Goal: Information Seeking & Learning: Learn about a topic

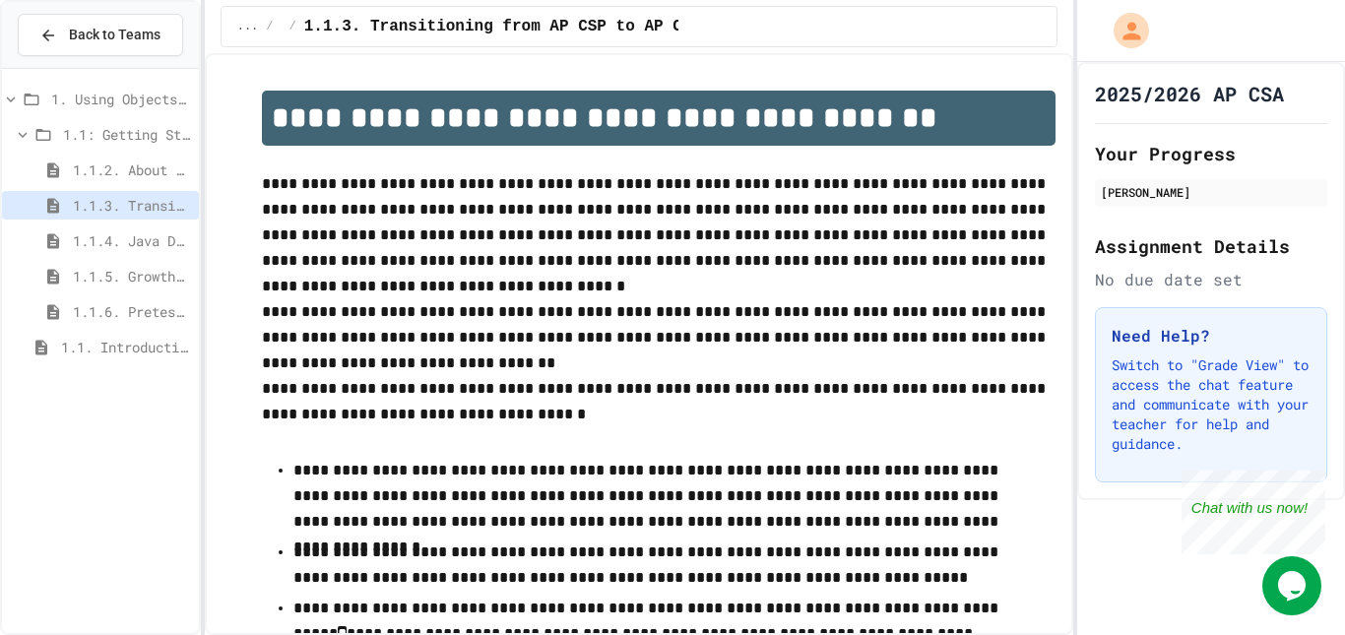
click at [104, 243] on span "1.1.4. Java Development Environments" at bounding box center [132, 240] width 118 height 21
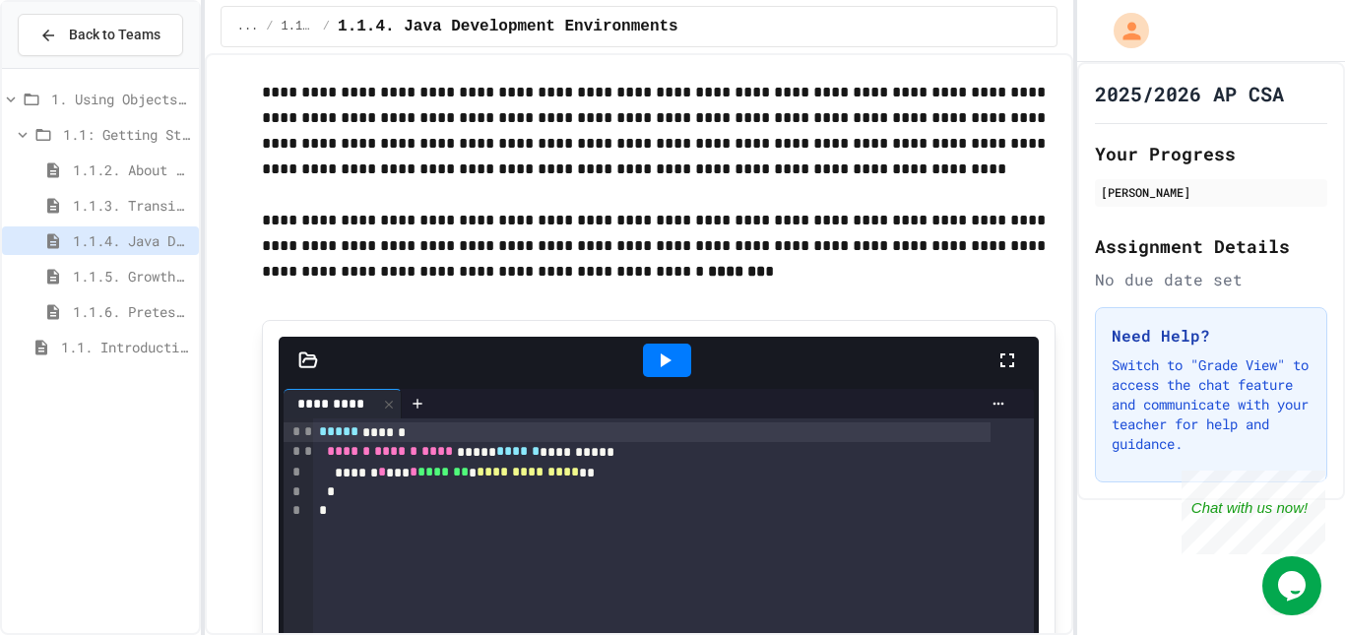
scroll to position [197, 0]
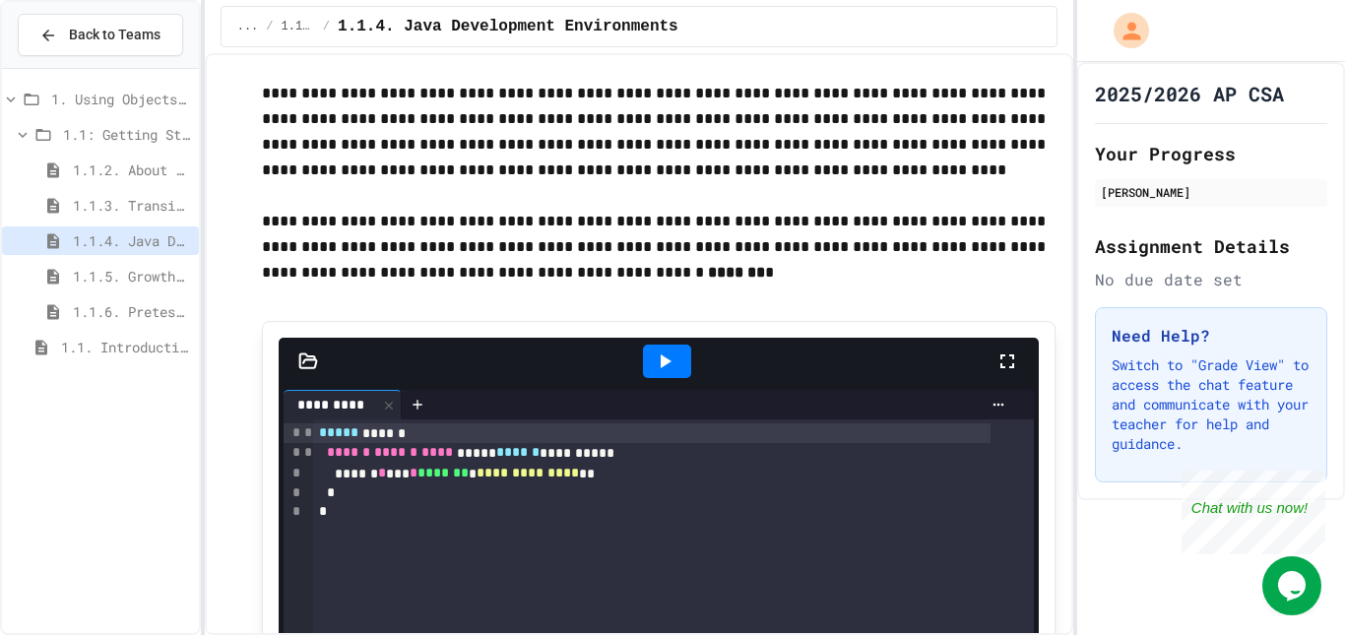
click at [668, 361] on icon at bounding box center [665, 362] width 24 height 24
click at [1009, 358] on div at bounding box center [1017, 361] width 43 height 57
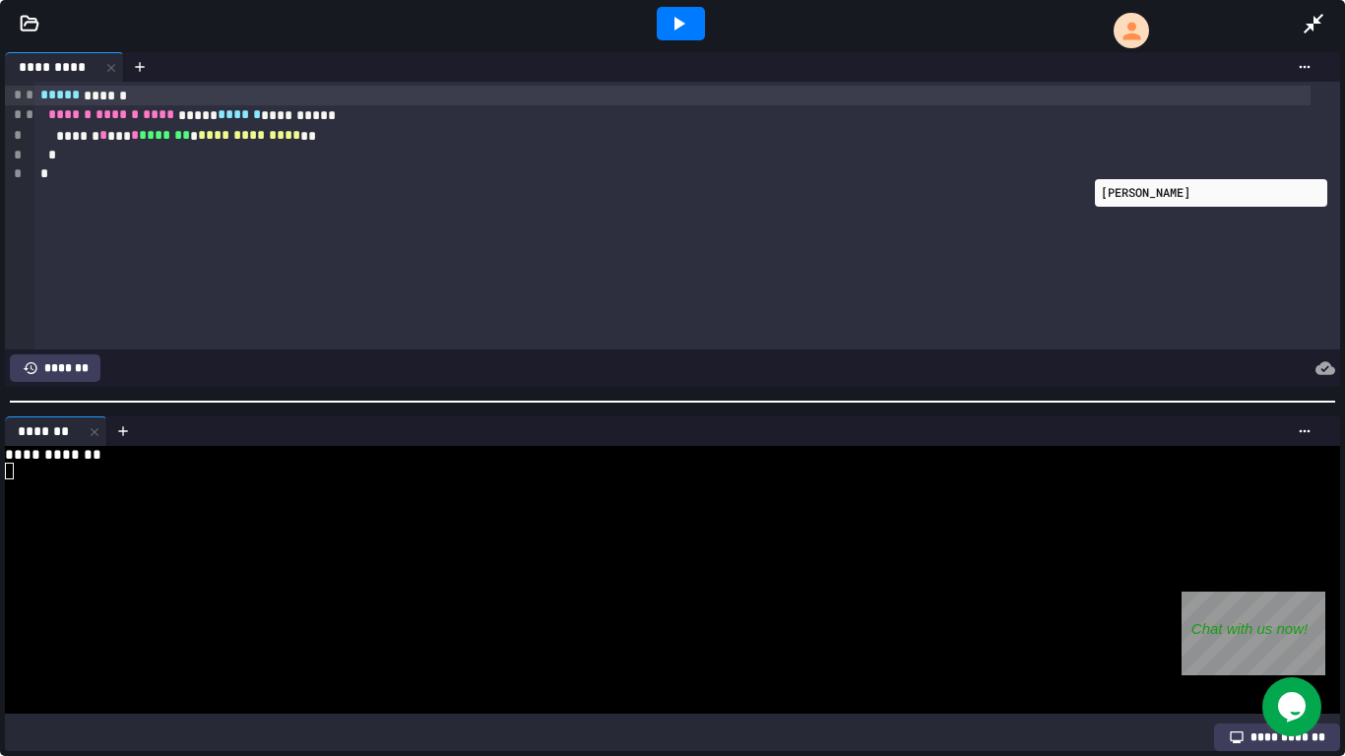
click at [1307, 19] on icon at bounding box center [1314, 24] width 24 height 24
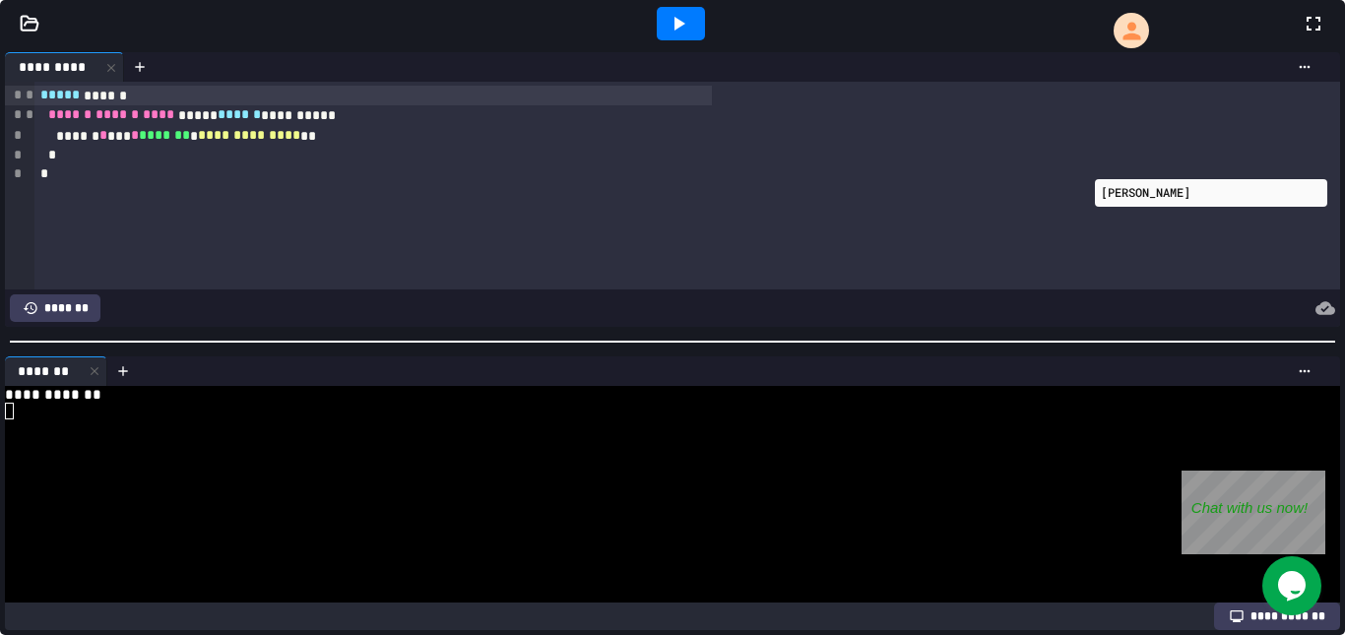
scroll to position [830, 0]
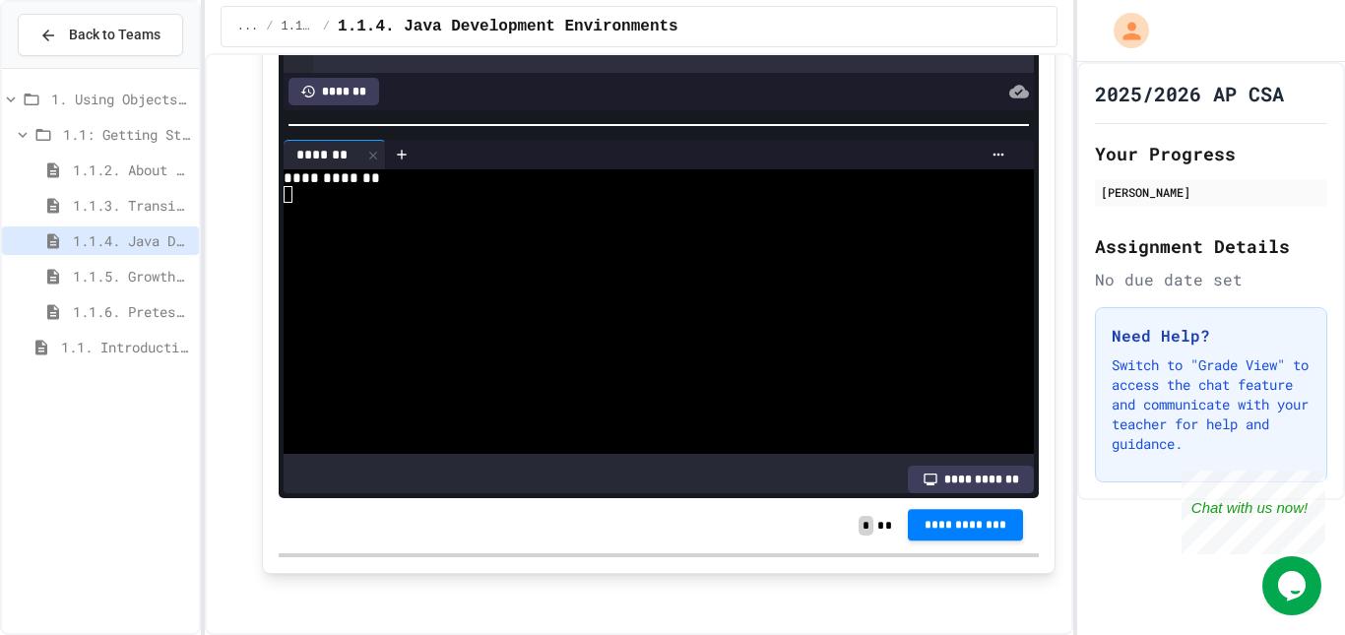
click at [954, 517] on span "**********" at bounding box center [966, 525] width 85 height 16
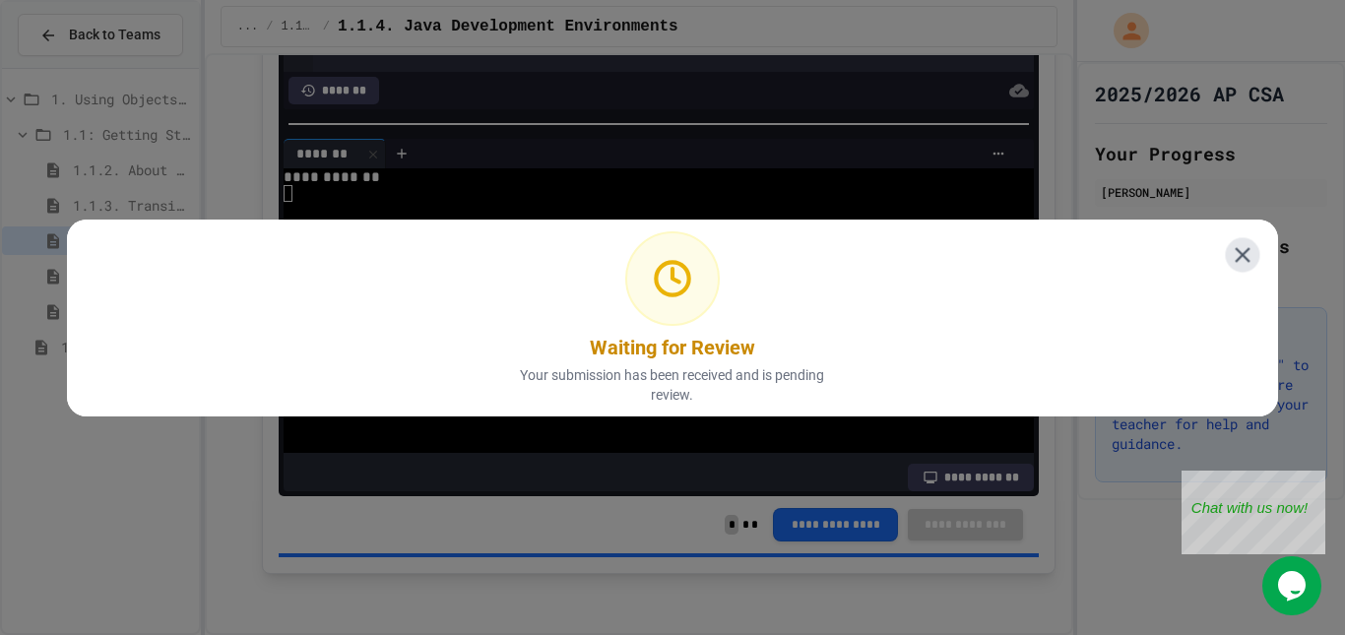
click at [1236, 254] on icon at bounding box center [1243, 254] width 26 height 26
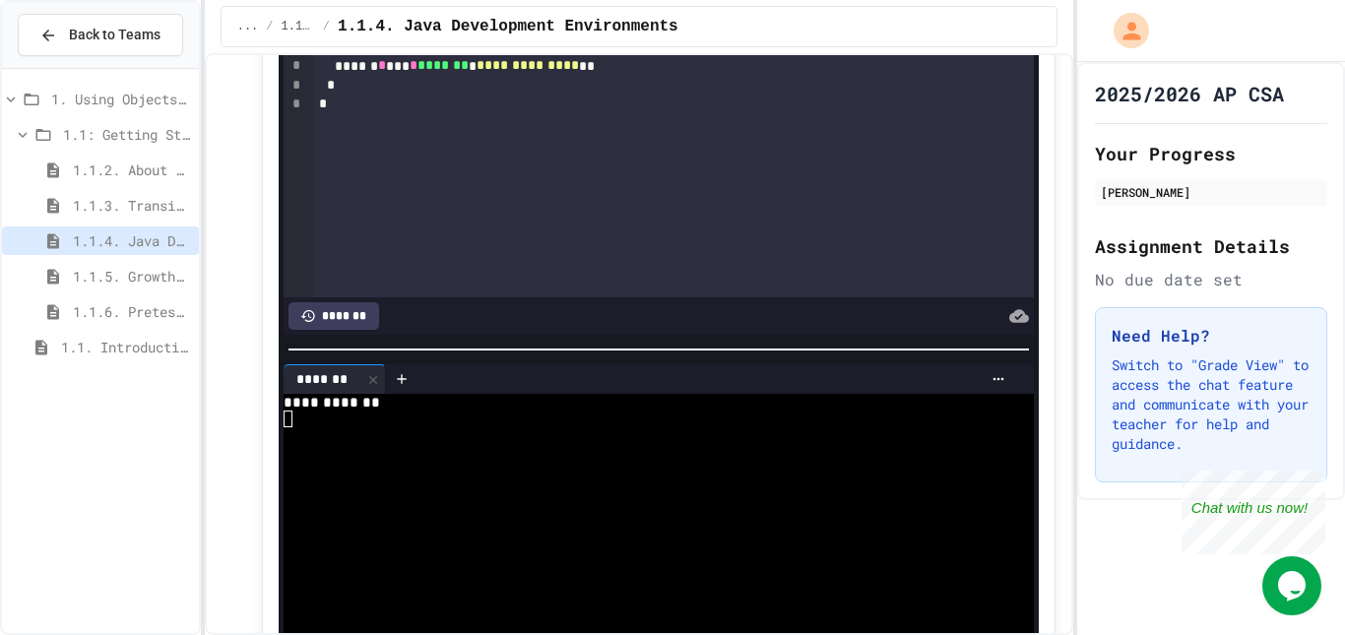
scroll to position [472, 0]
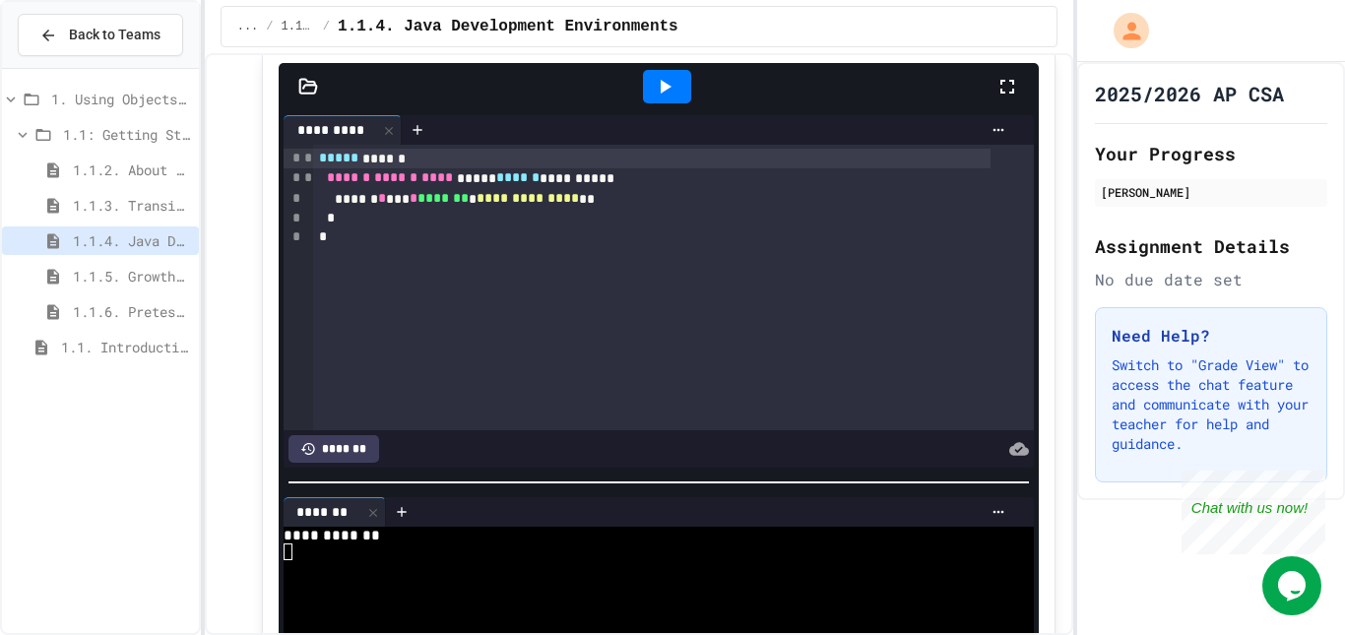
click at [160, 275] on span "1.1.5. Growth Mindset and Pair Programming" at bounding box center [132, 276] width 118 height 21
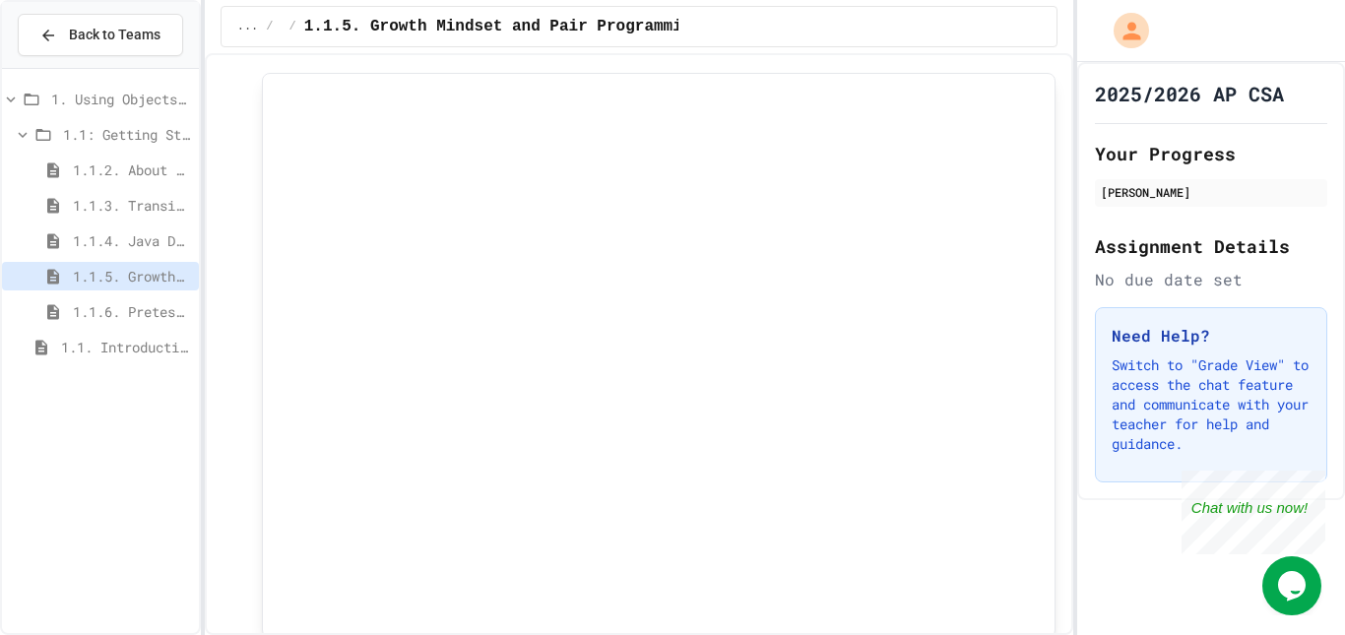
scroll to position [282, 0]
click at [796, 79] on div at bounding box center [659, 354] width 795 height 565
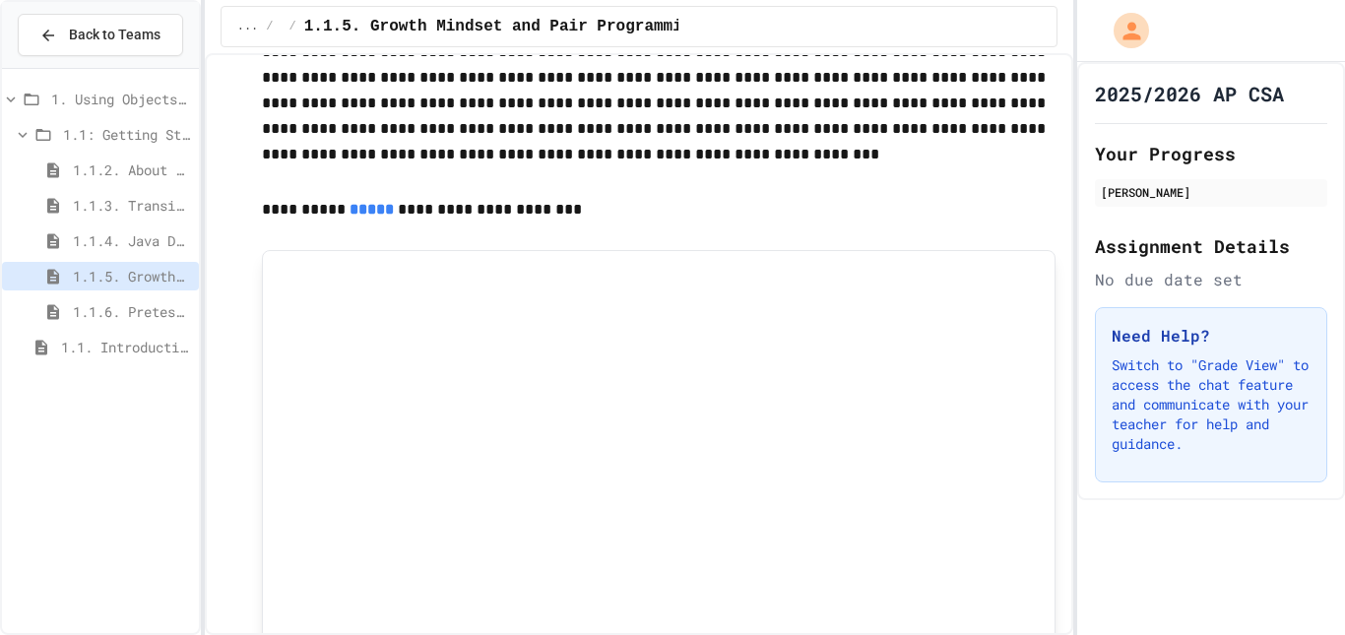
scroll to position [1736, 0]
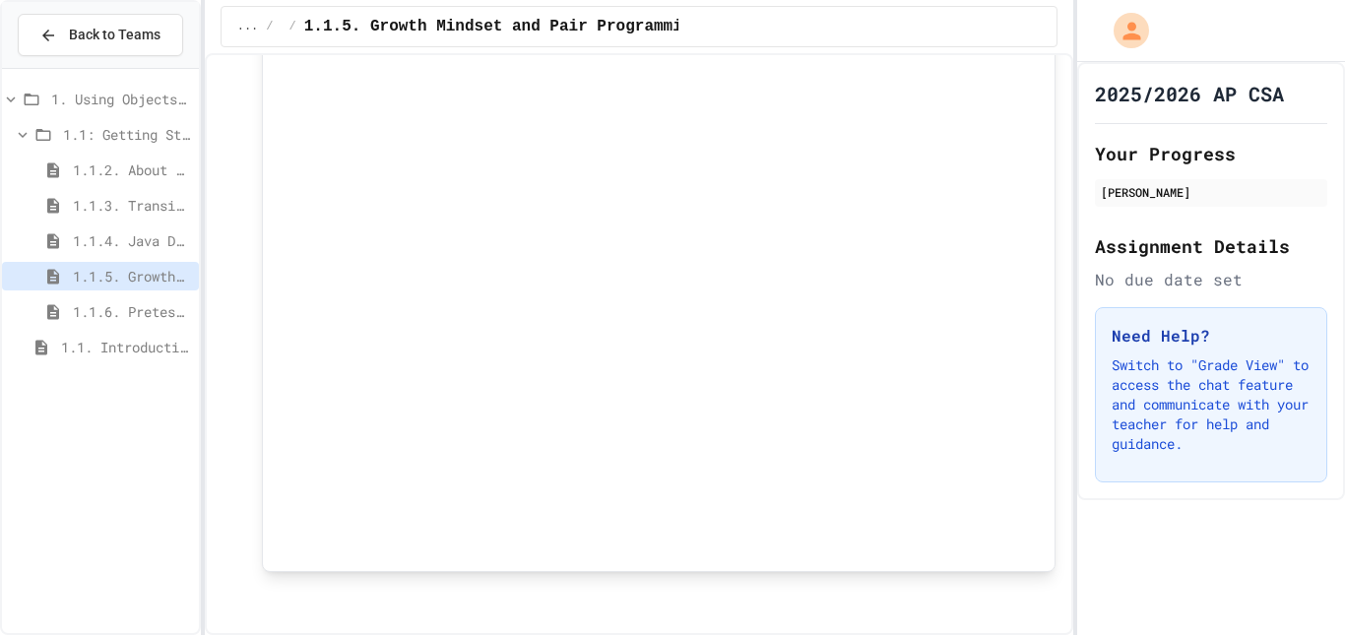
click at [146, 292] on div "1.1.5. Growth Mindset and Pair Programming" at bounding box center [100, 279] width 197 height 35
click at [141, 310] on span "1.1.6. Pretest for the AP CSA Exam" at bounding box center [132, 311] width 118 height 21
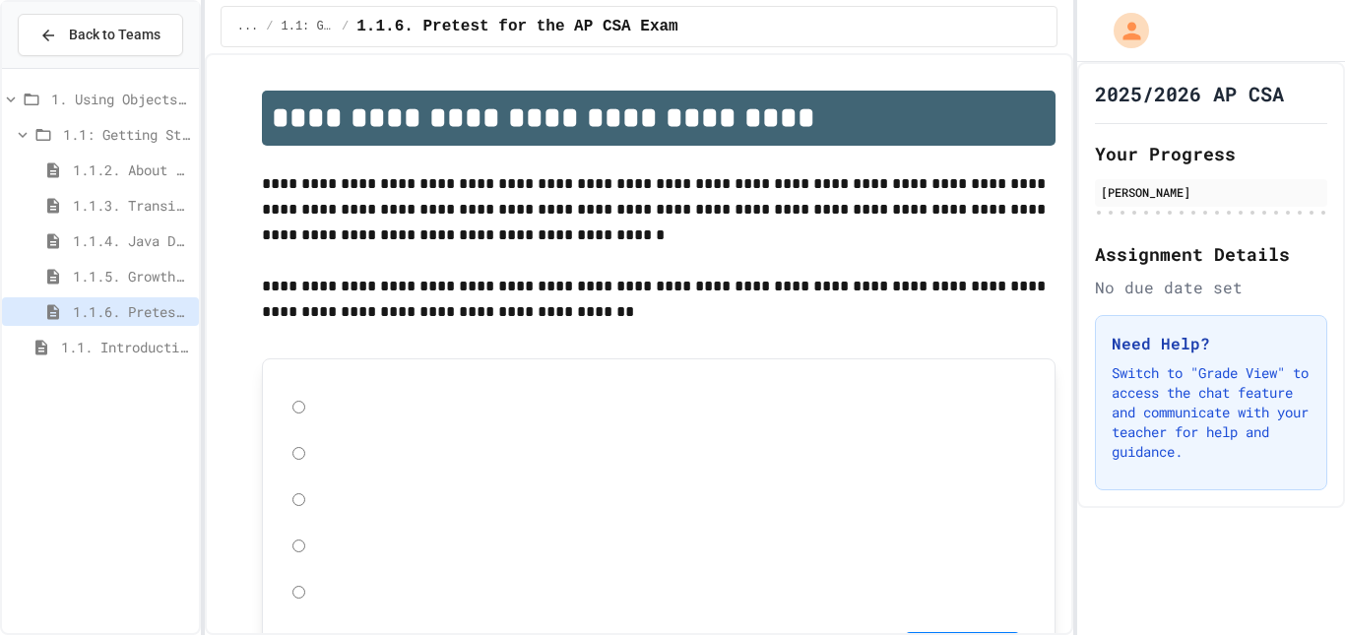
click at [423, 231] on p "**********" at bounding box center [659, 209] width 795 height 77
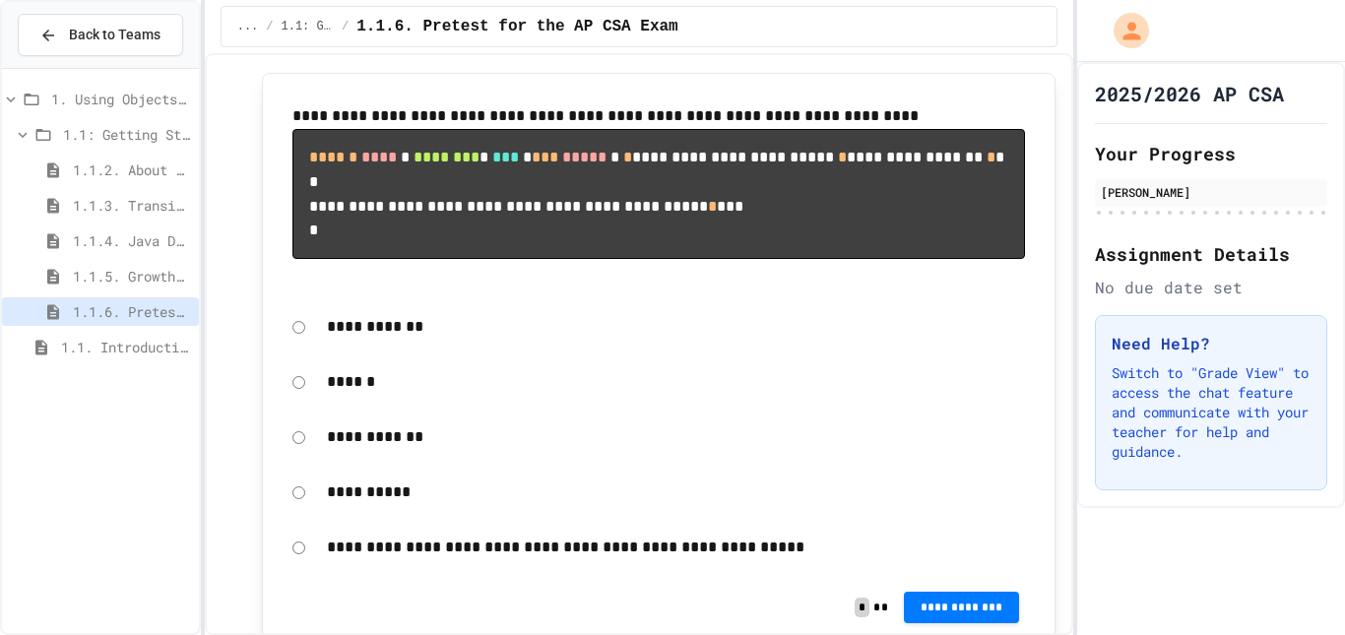
scroll to position [291, 0]
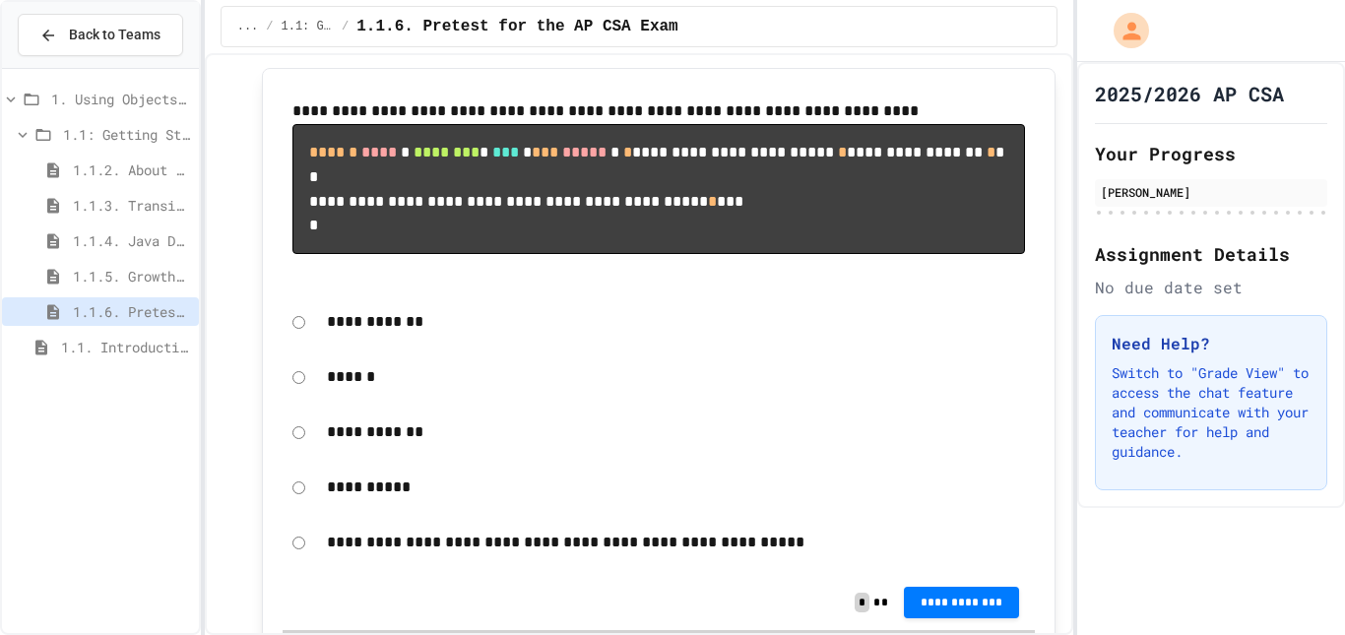
click at [356, 500] on p "**********" at bounding box center [676, 488] width 699 height 26
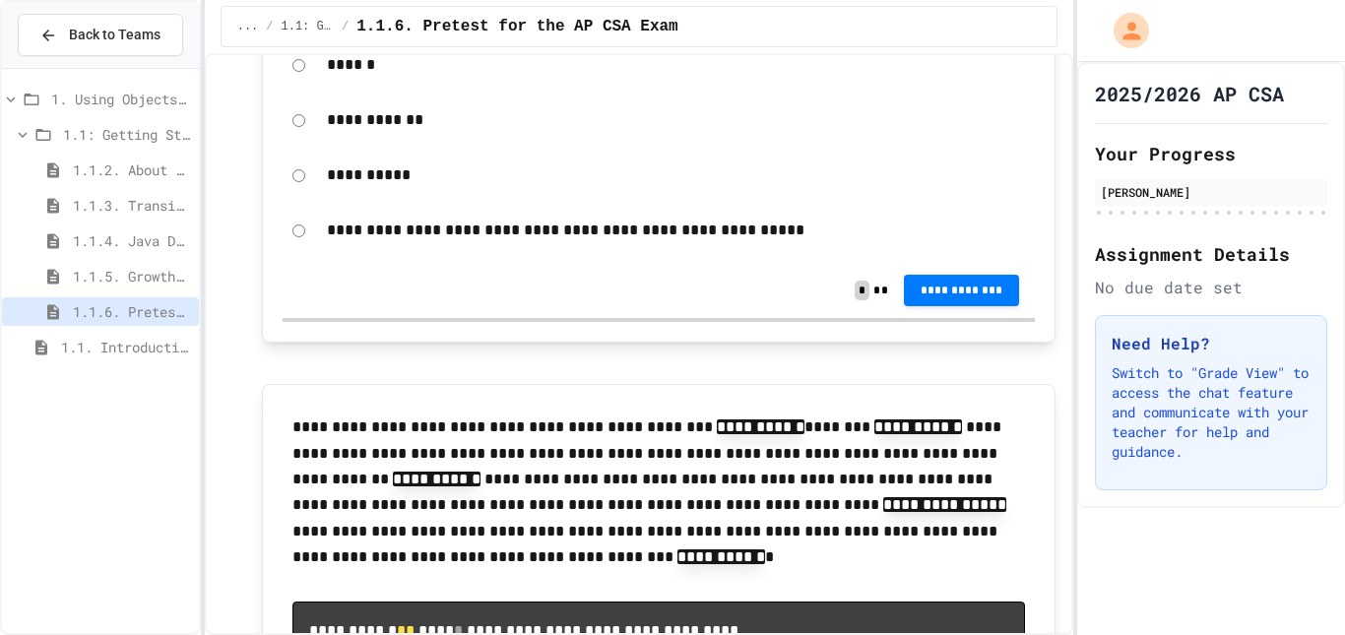
scroll to position [607, 0]
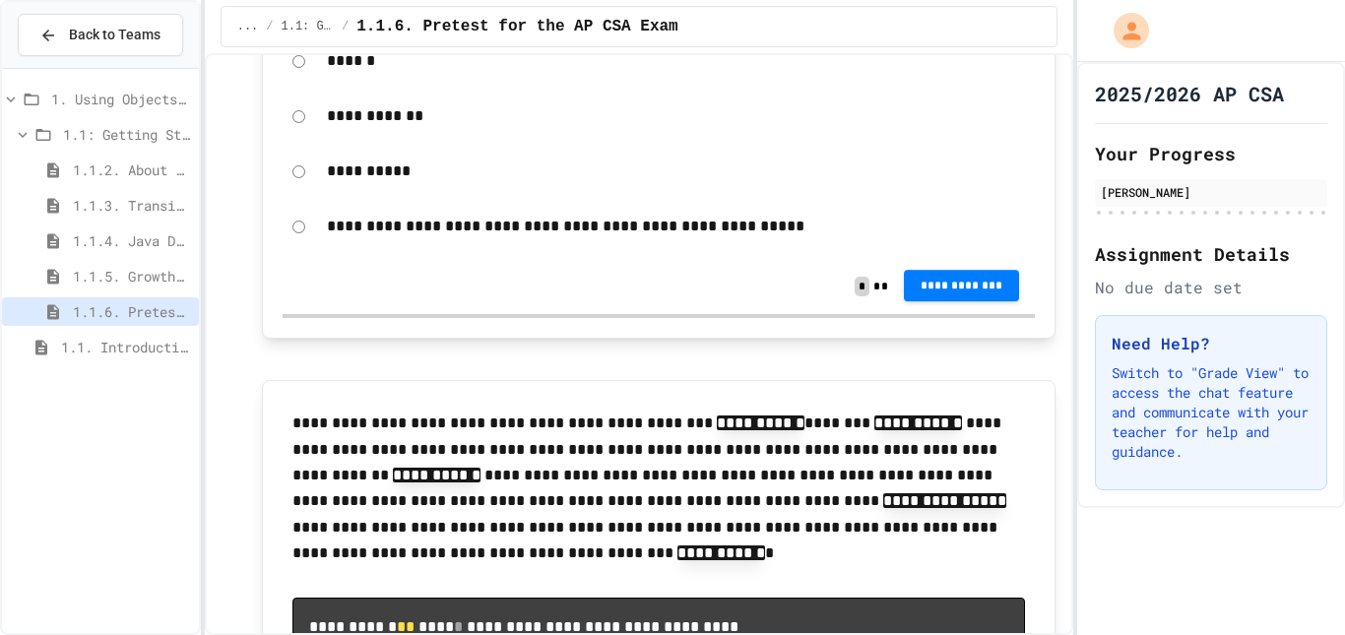
click at [939, 302] on button "**********" at bounding box center [962, 287] width 116 height 32
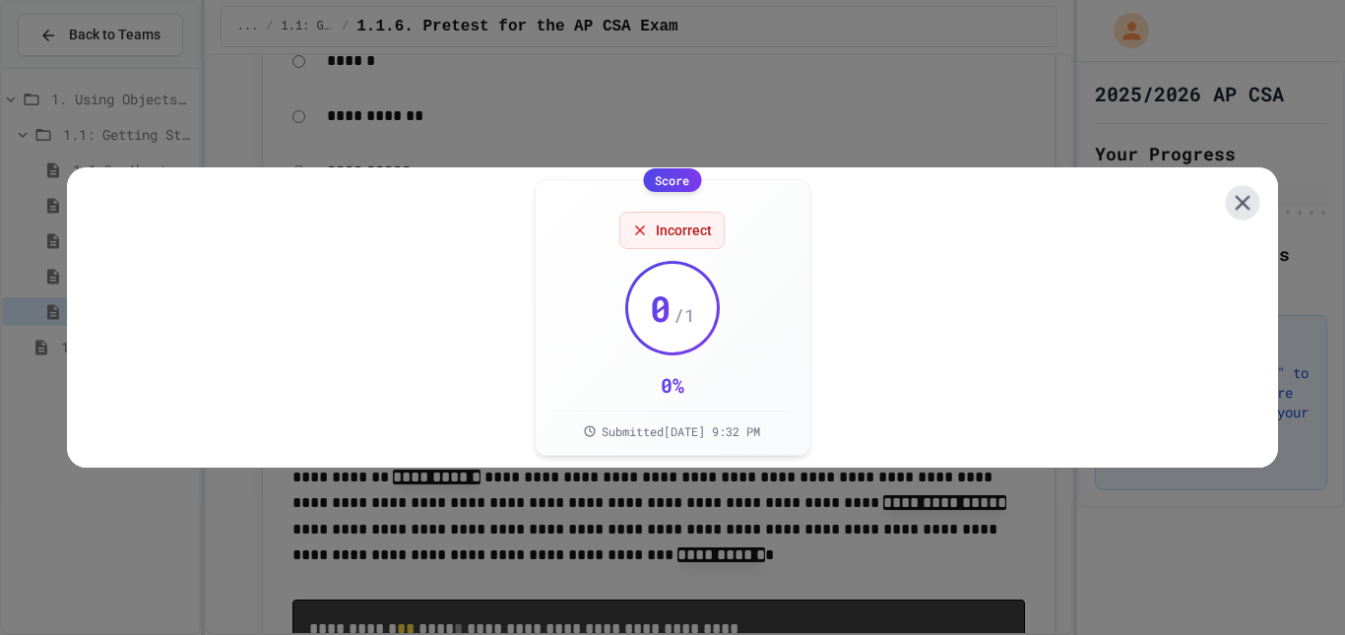
click at [1229, 200] on icon at bounding box center [1242, 203] width 26 height 26
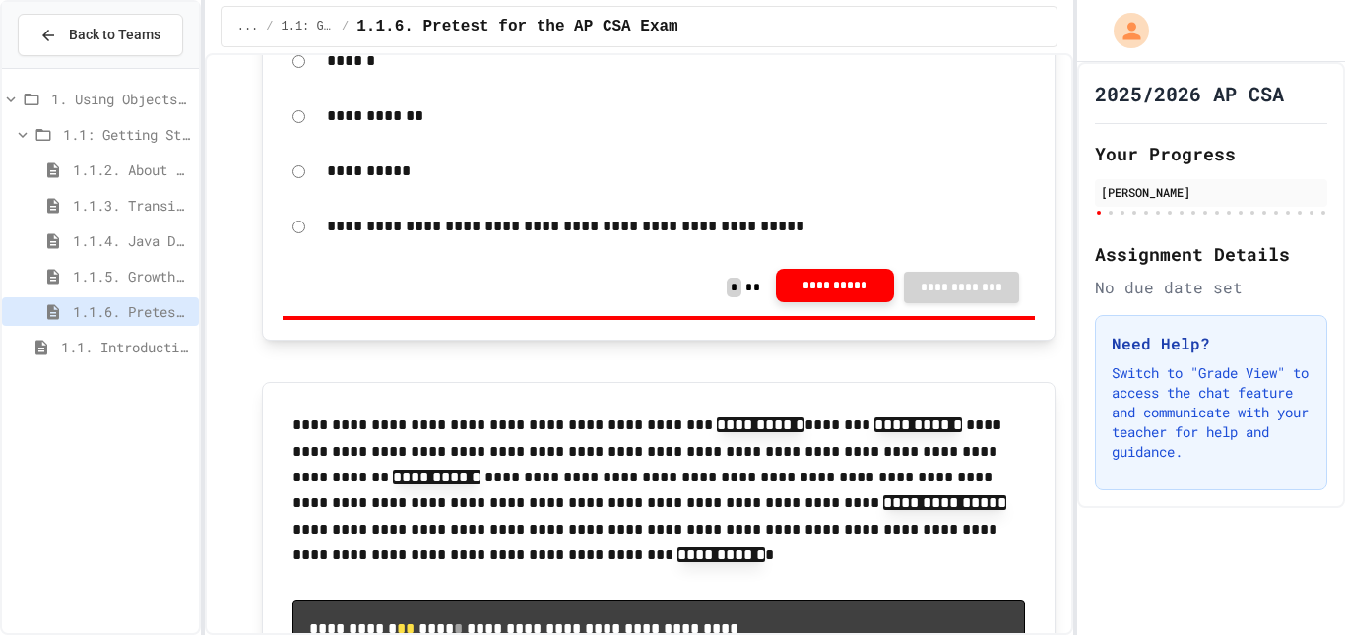
click at [800, 302] on button "**********" at bounding box center [835, 285] width 118 height 33
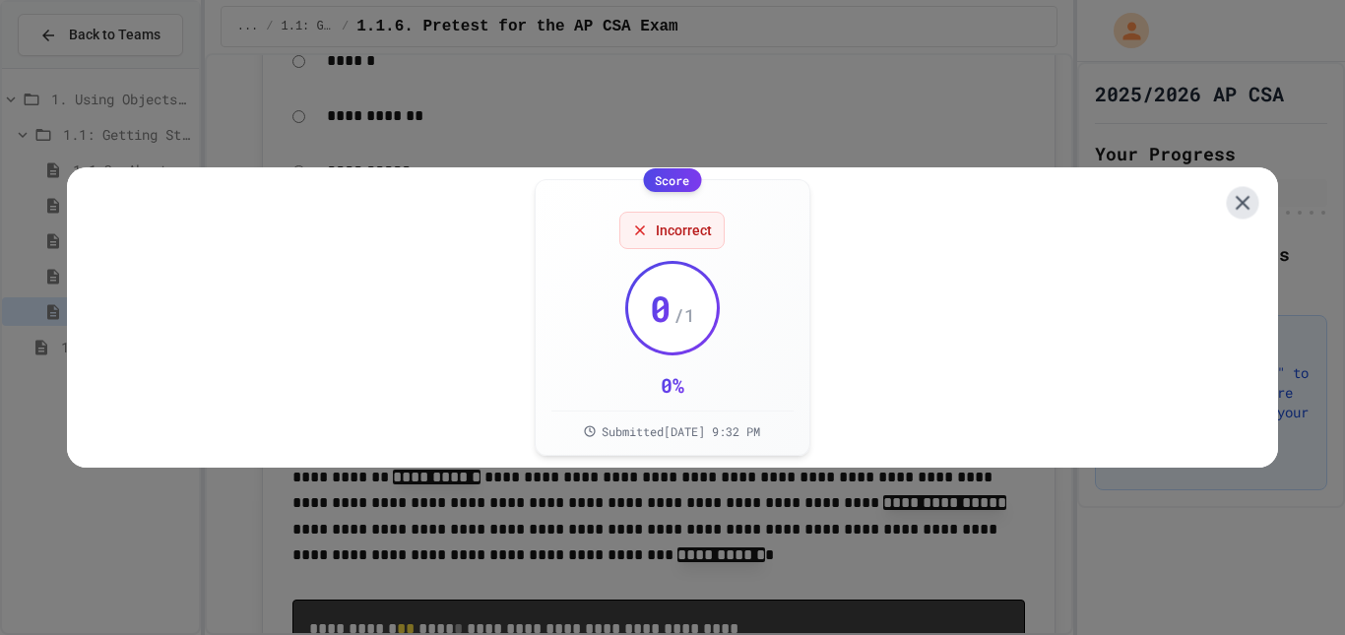
click at [1230, 206] on icon at bounding box center [1242, 203] width 25 height 25
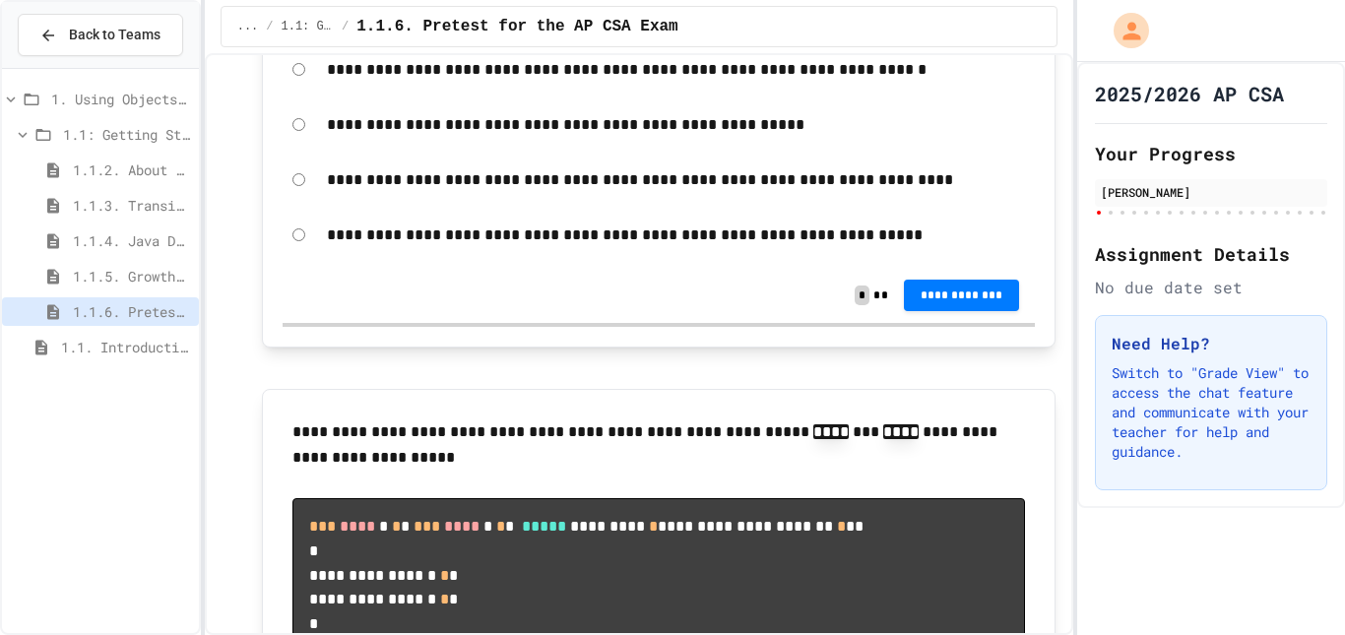
scroll to position [1730, 0]
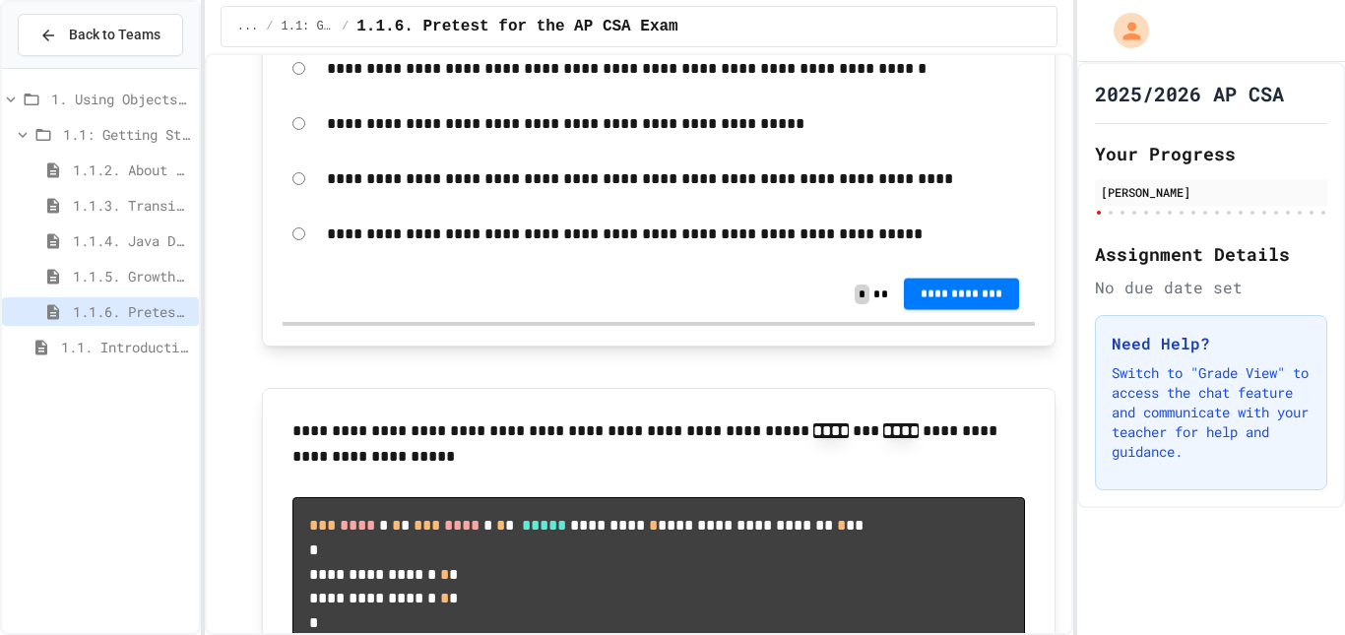
click at [930, 301] on span "**********" at bounding box center [962, 294] width 85 height 16
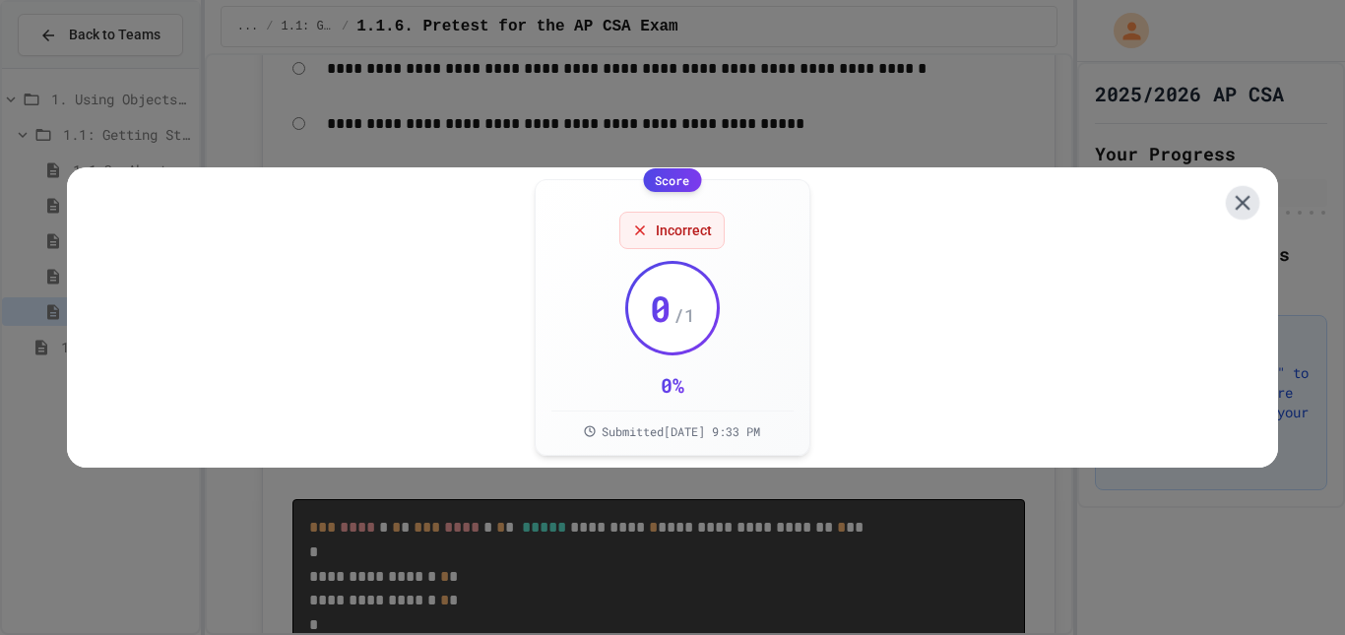
click at [1230, 202] on icon at bounding box center [1243, 203] width 26 height 26
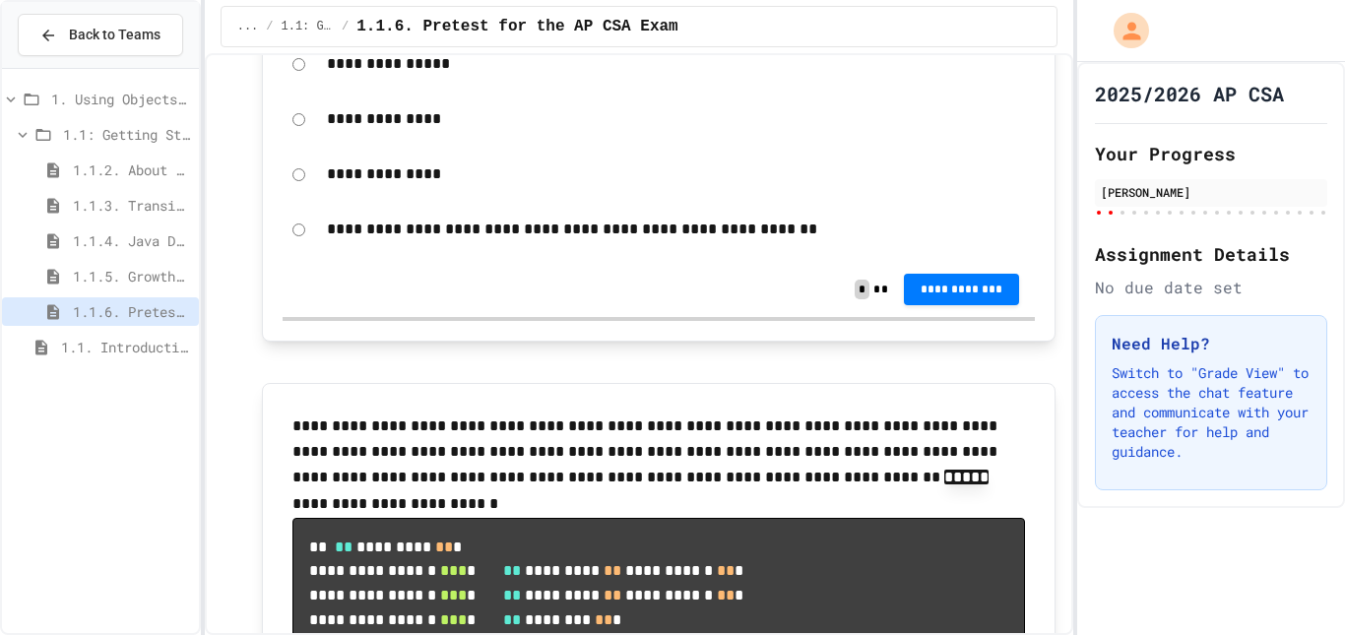
scroll to position [2444, 0]
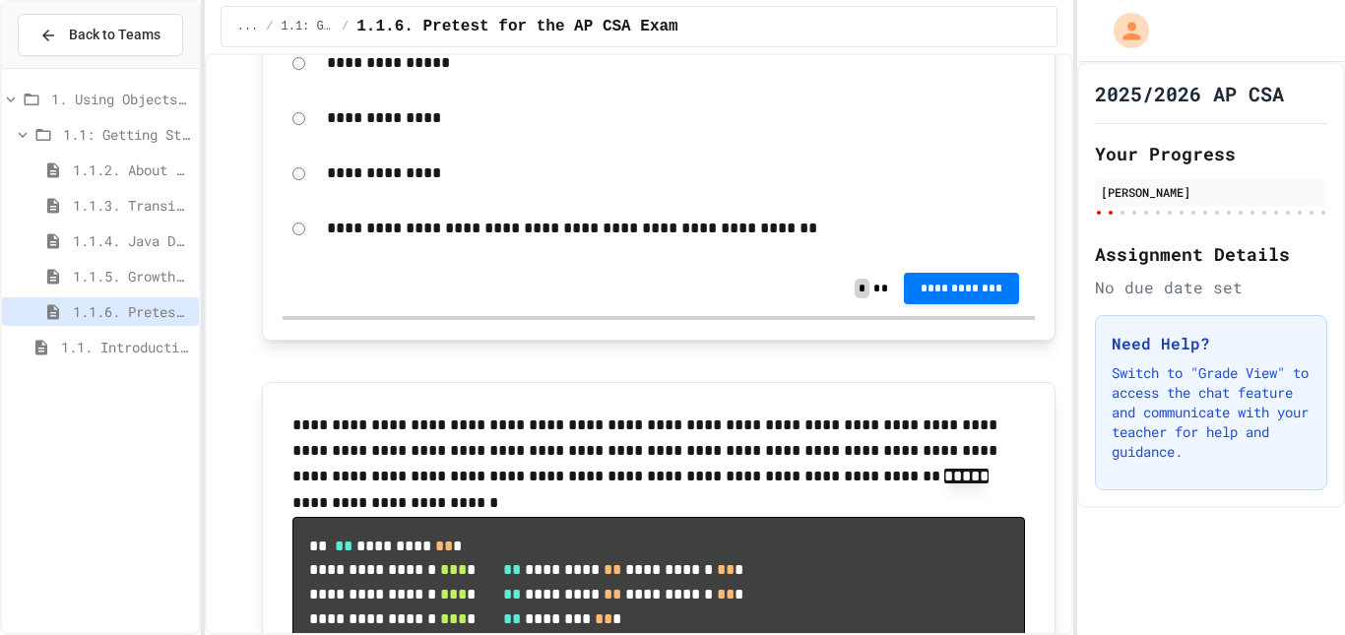
click at [387, 186] on p "**********" at bounding box center [676, 174] width 699 height 26
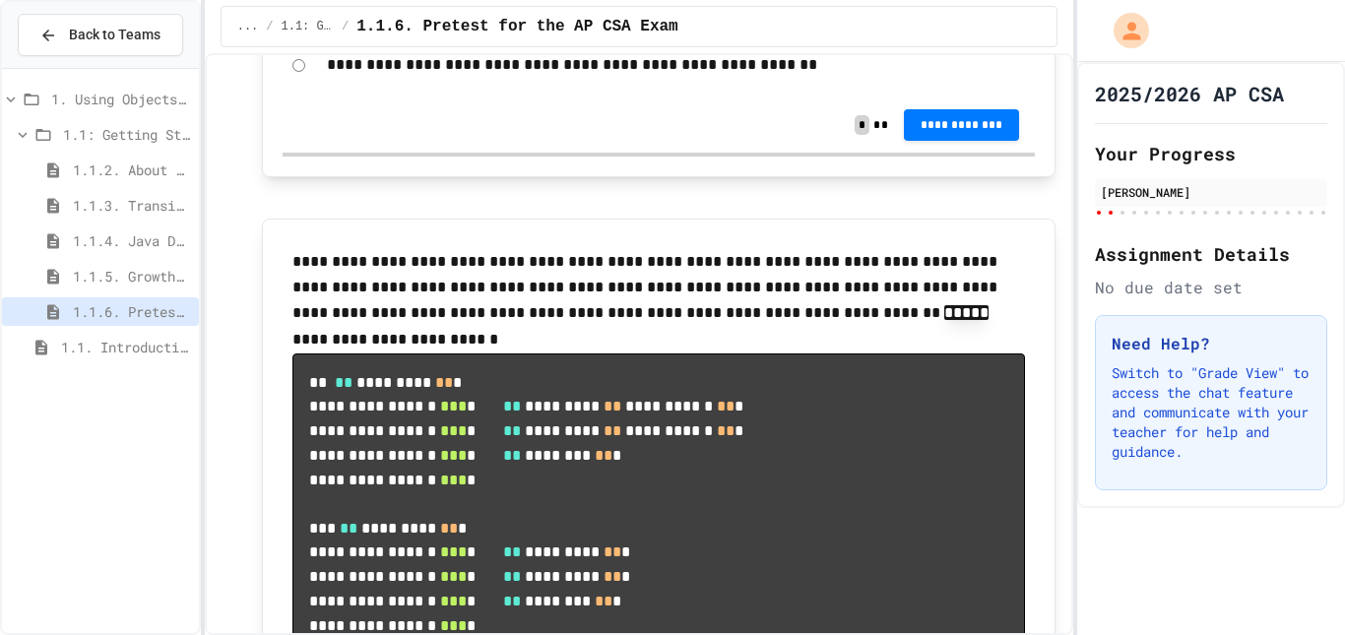
scroll to position [2635, 0]
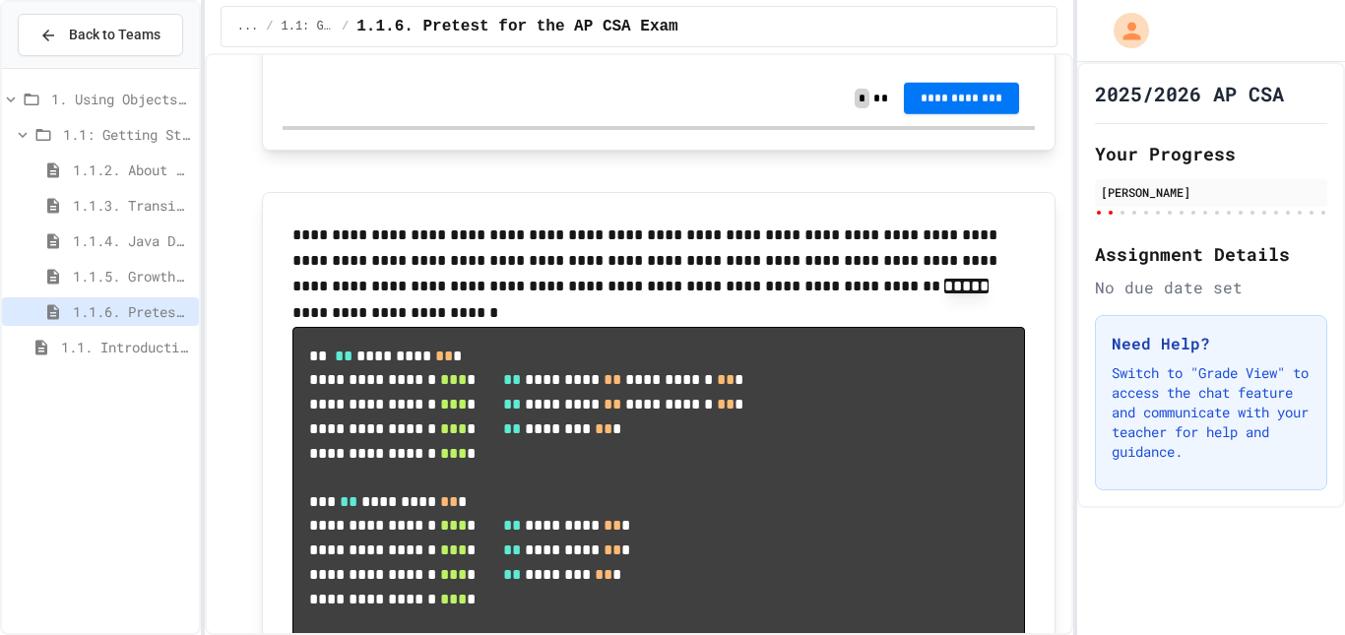
click at [940, 106] on span "**********" at bounding box center [962, 99] width 85 height 16
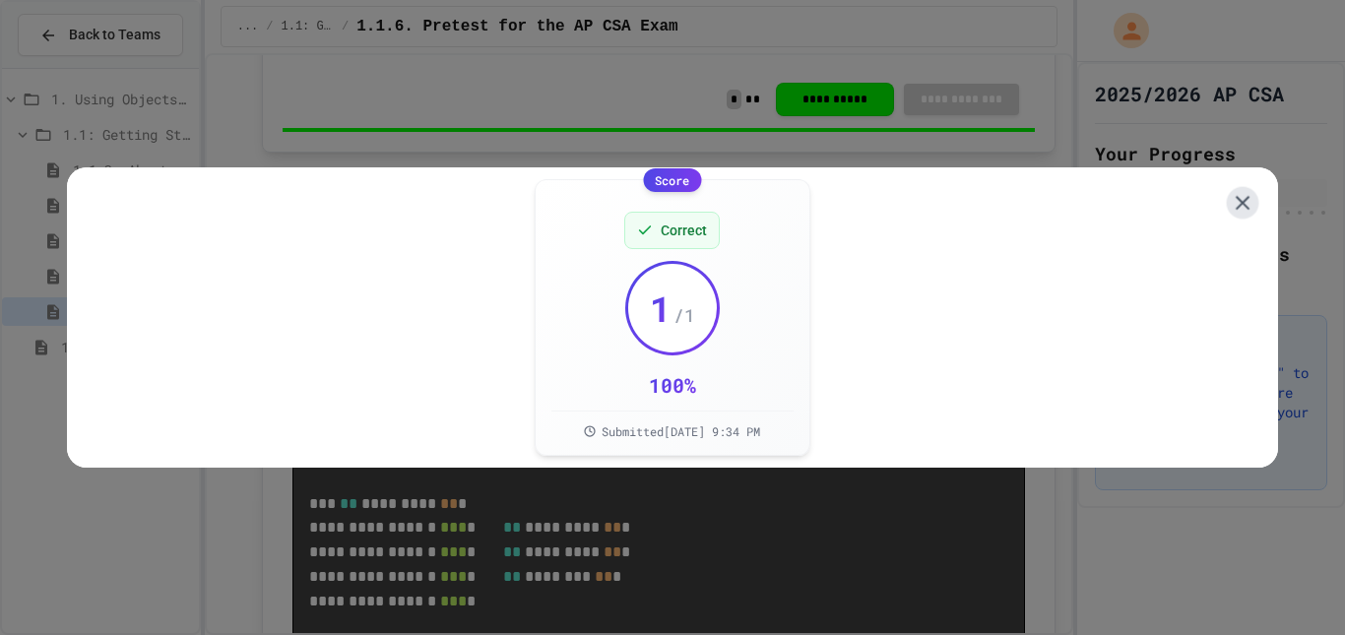
click at [1230, 201] on icon at bounding box center [1242, 203] width 25 height 25
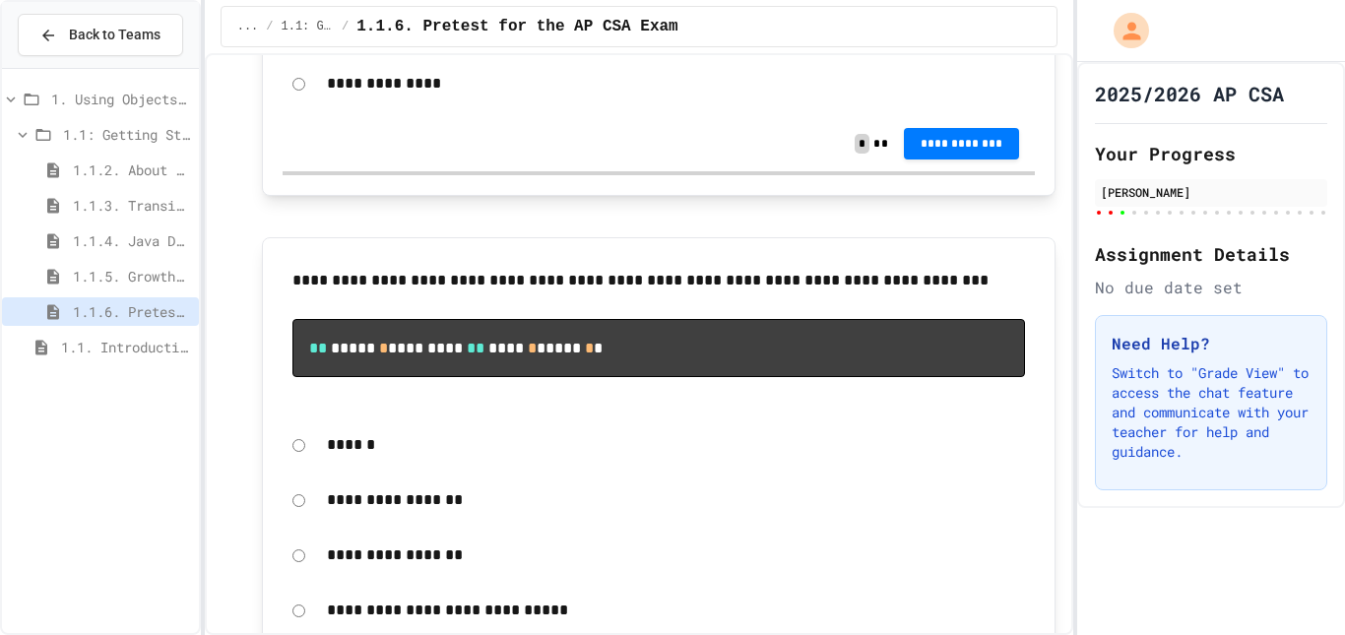
scroll to position [3837, 0]
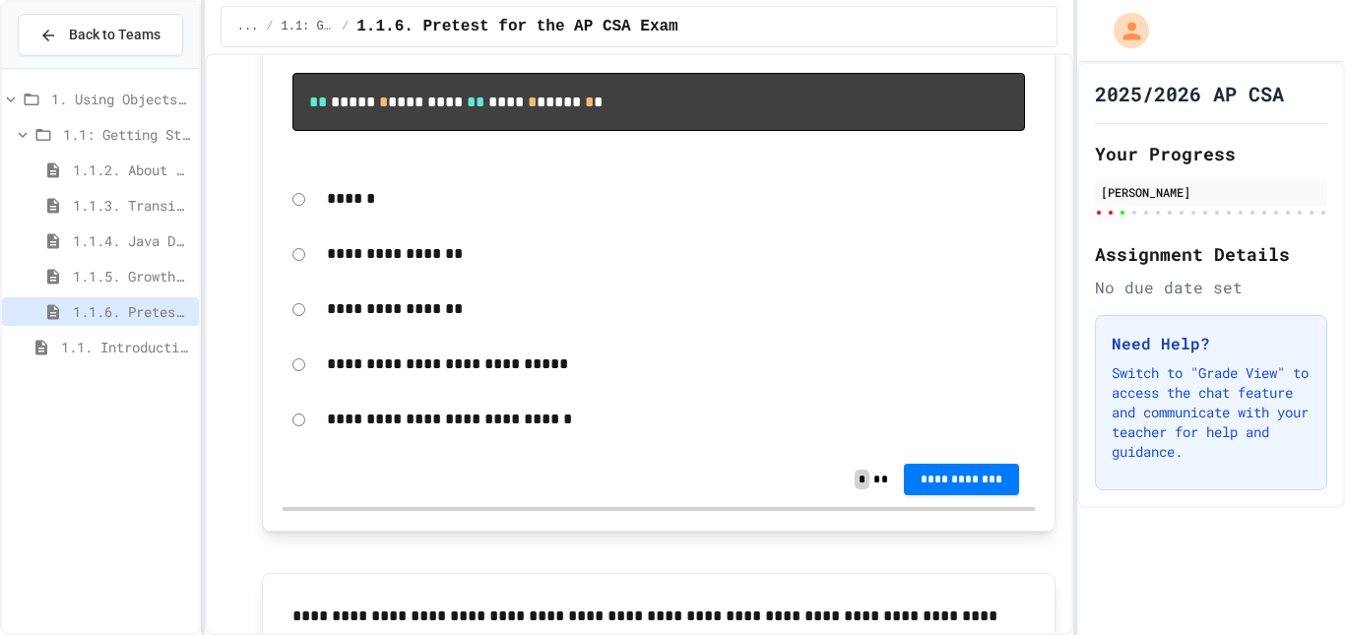
drag, startPoint x: 907, startPoint y: 292, endPoint x: 348, endPoint y: 387, distance: 567.5
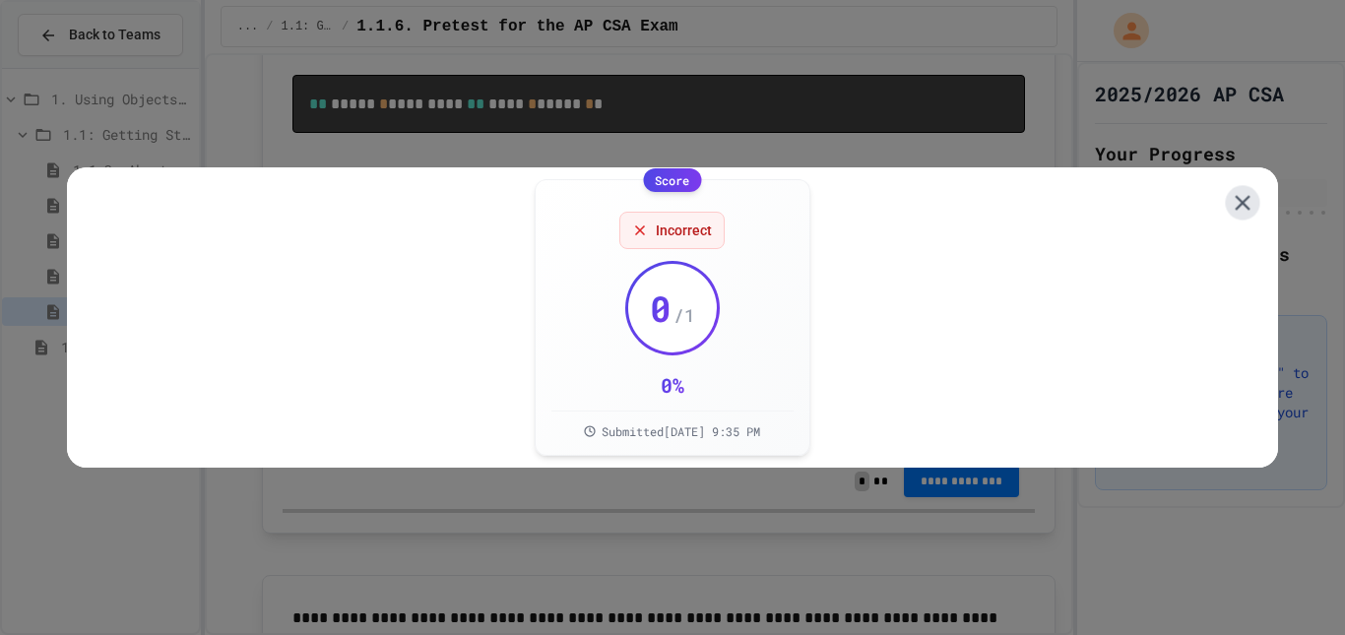
click at [1229, 191] on icon at bounding box center [1242, 203] width 26 height 26
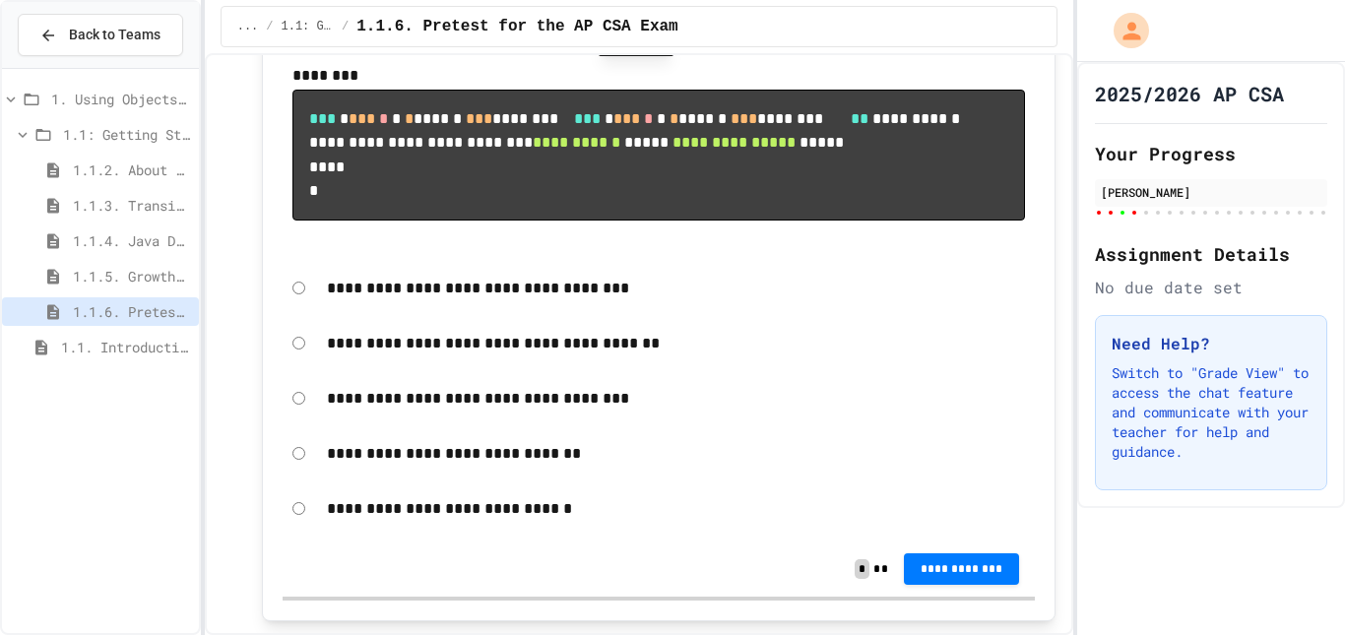
scroll to position [4434, 0]
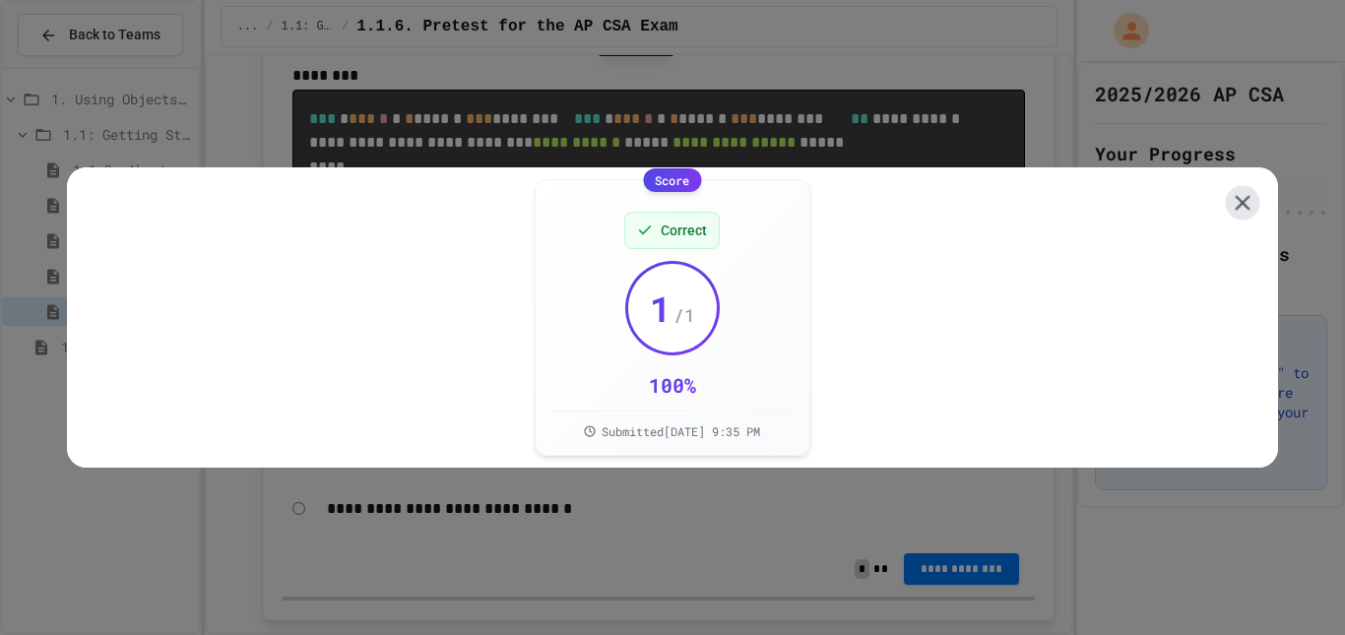
click at [1230, 200] on icon at bounding box center [1242, 203] width 26 height 26
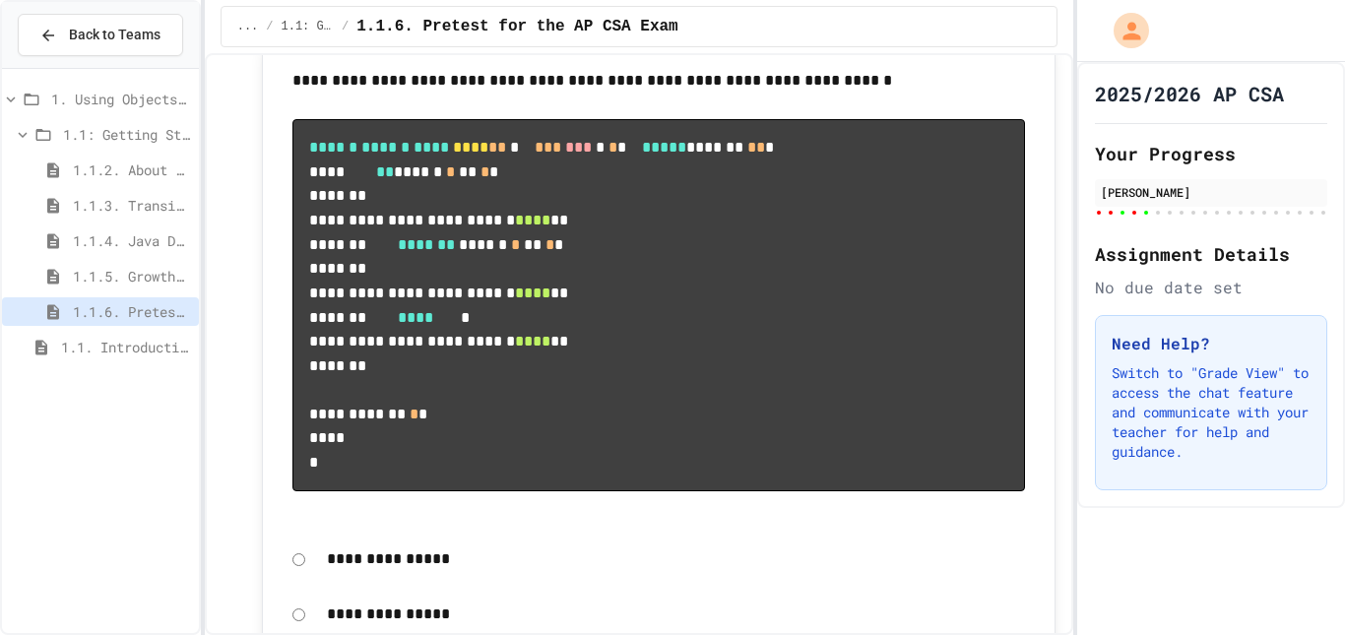
scroll to position [5060, 0]
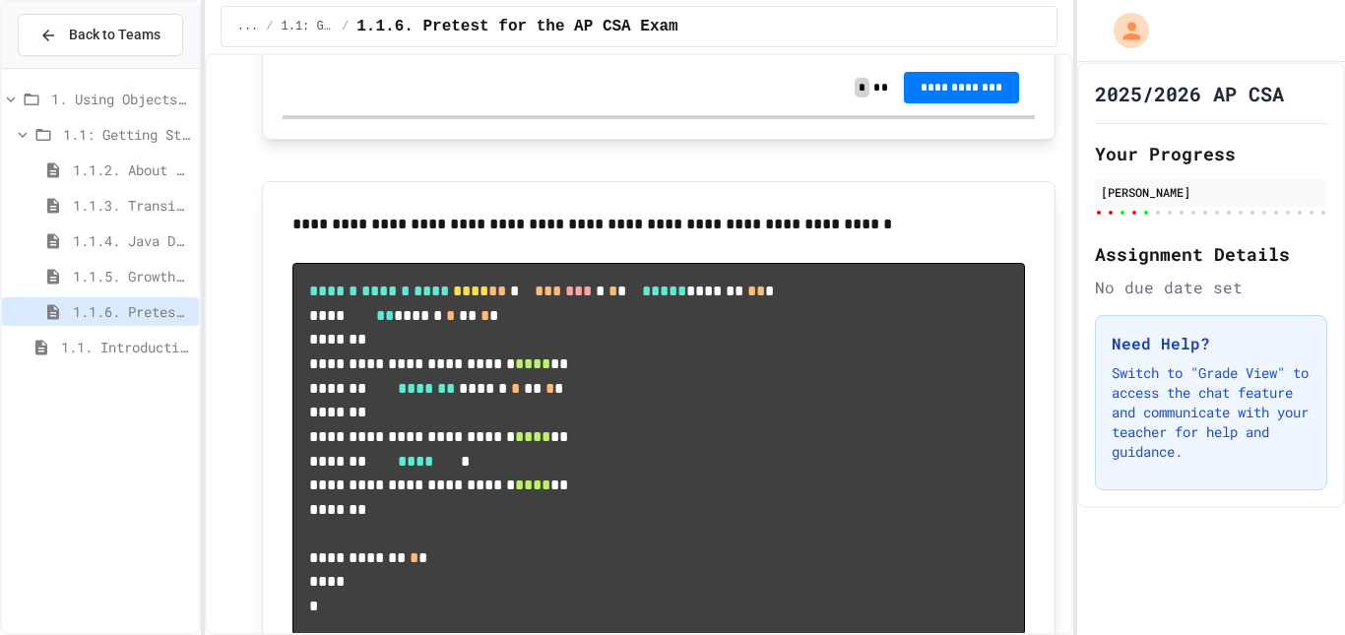
scroll to position [5172, 0]
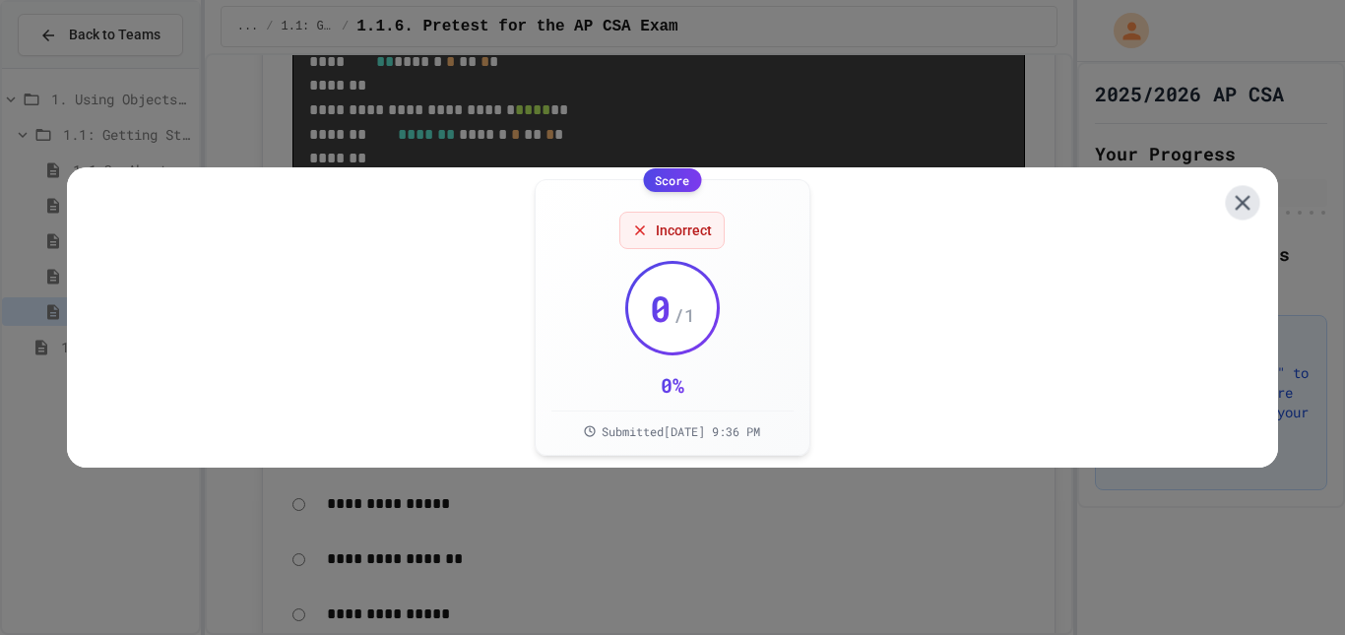
click at [1229, 203] on icon at bounding box center [1242, 203] width 26 height 26
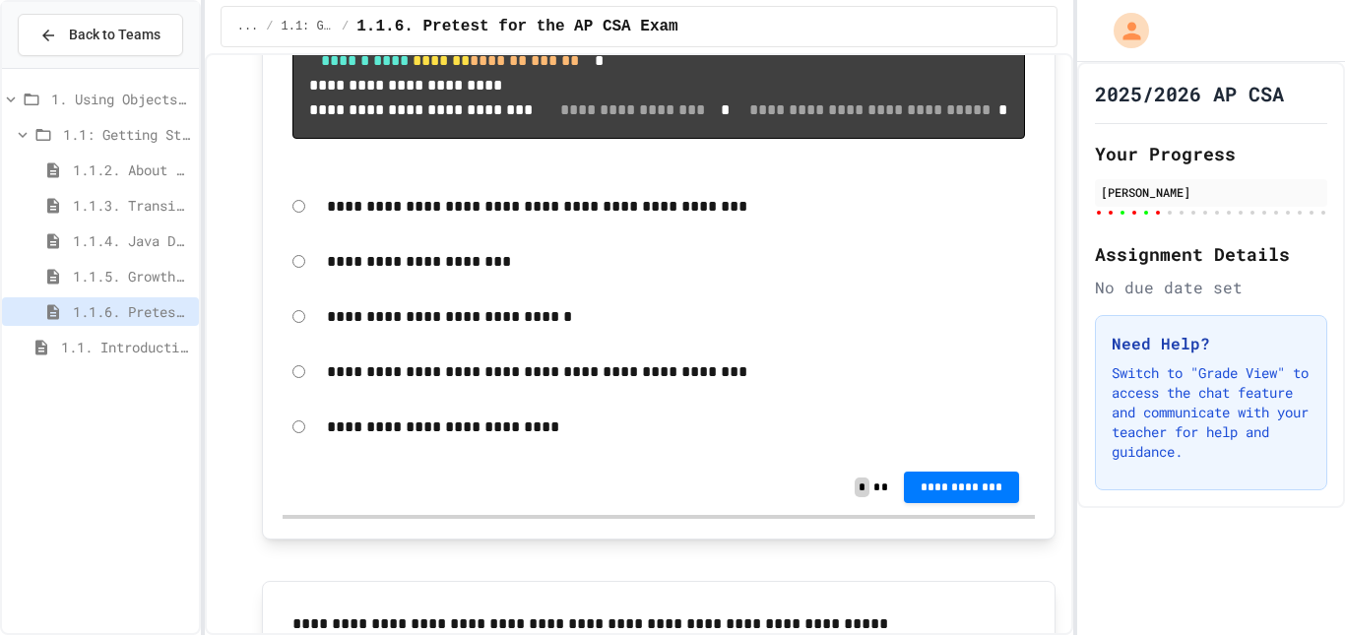
scroll to position [6413, 0]
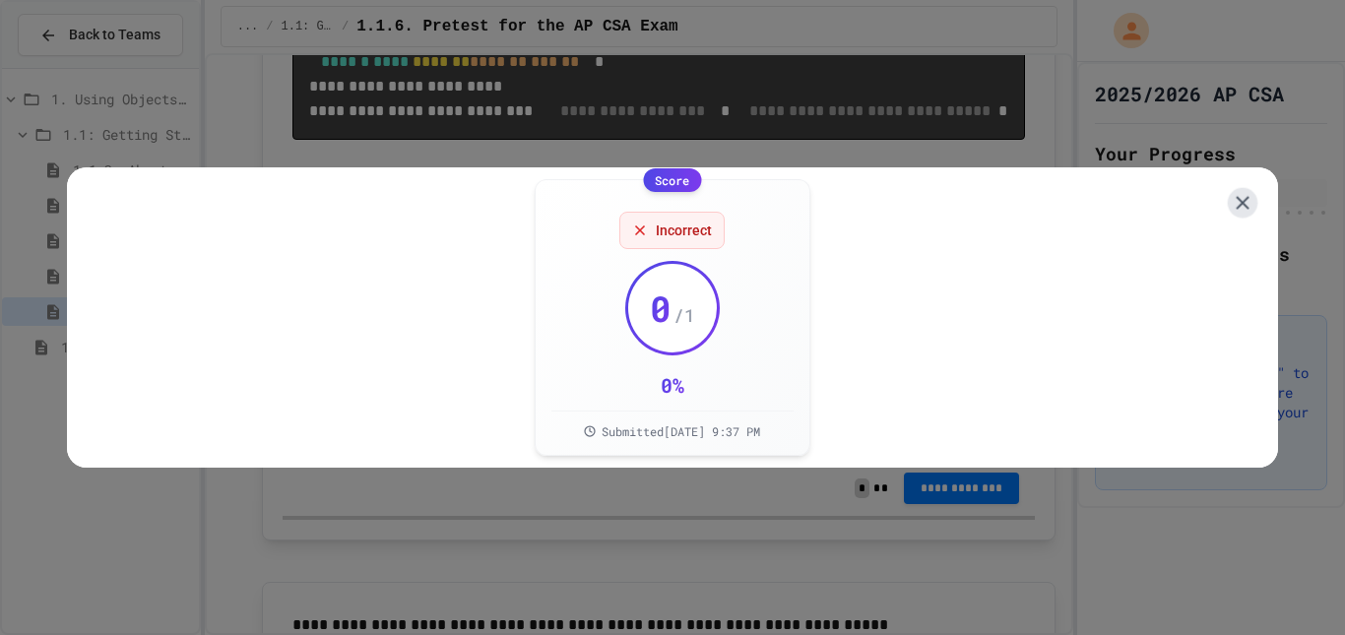
click at [1236, 199] on icon at bounding box center [1242, 202] width 13 height 13
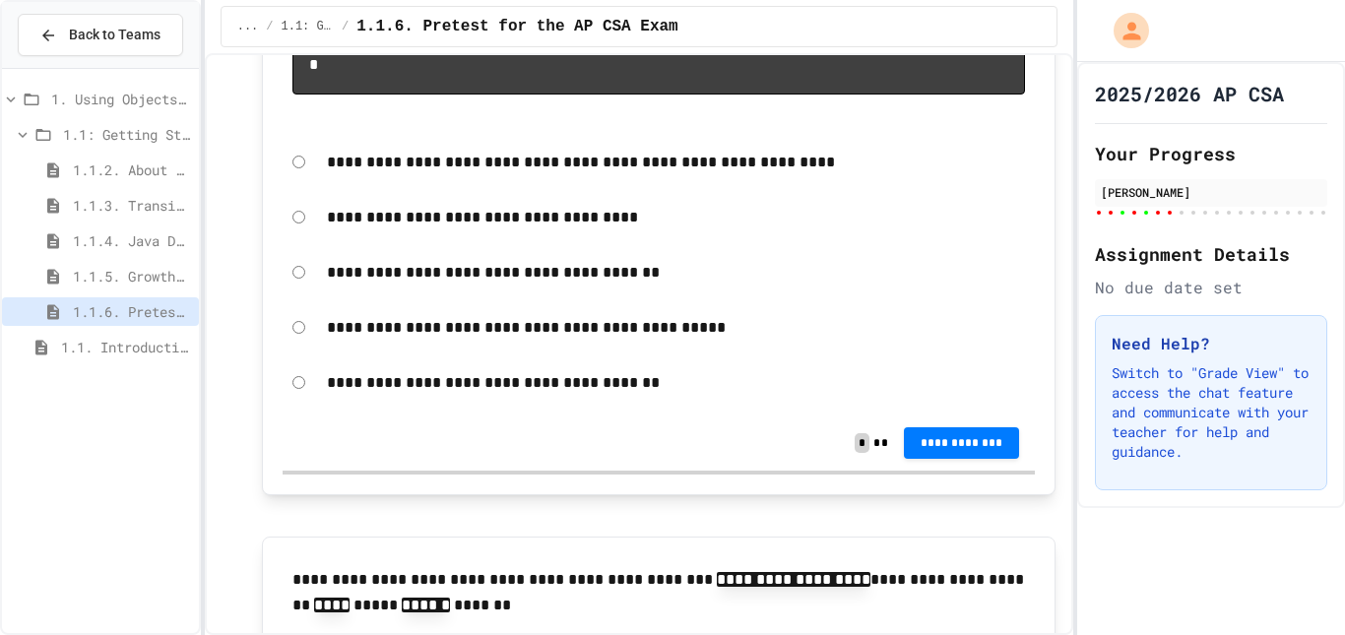
scroll to position [7772, 0]
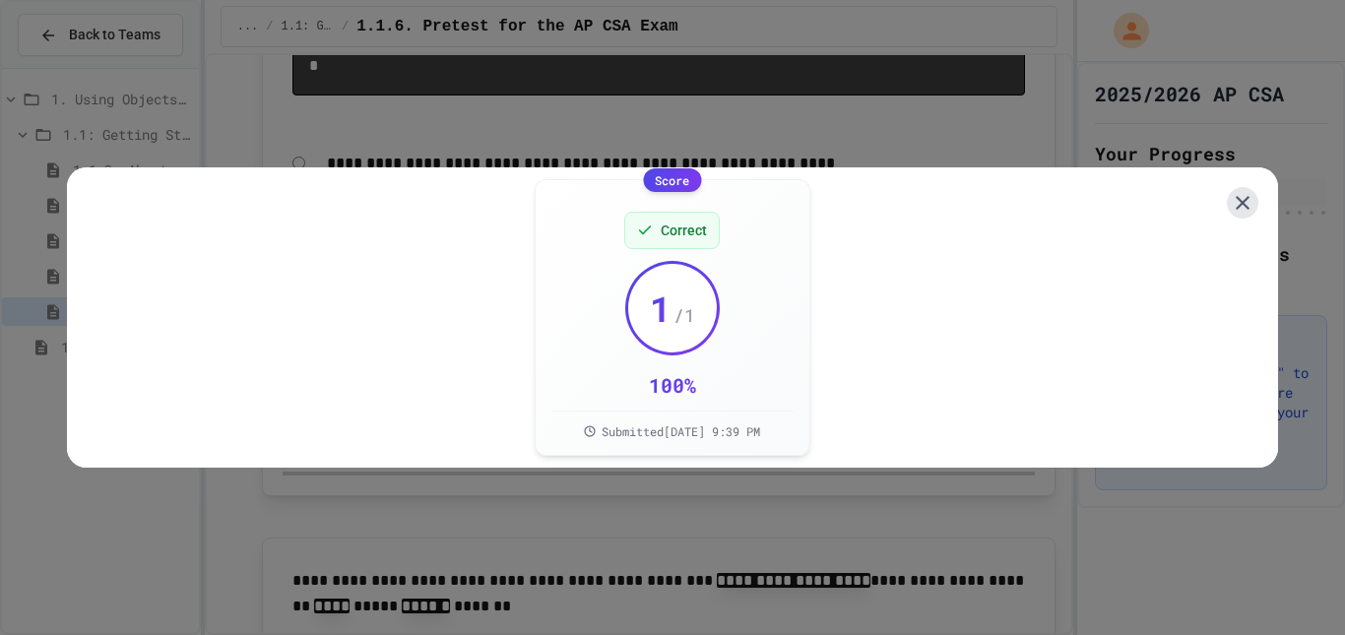
click at [1231, 201] on icon at bounding box center [1243, 203] width 24 height 24
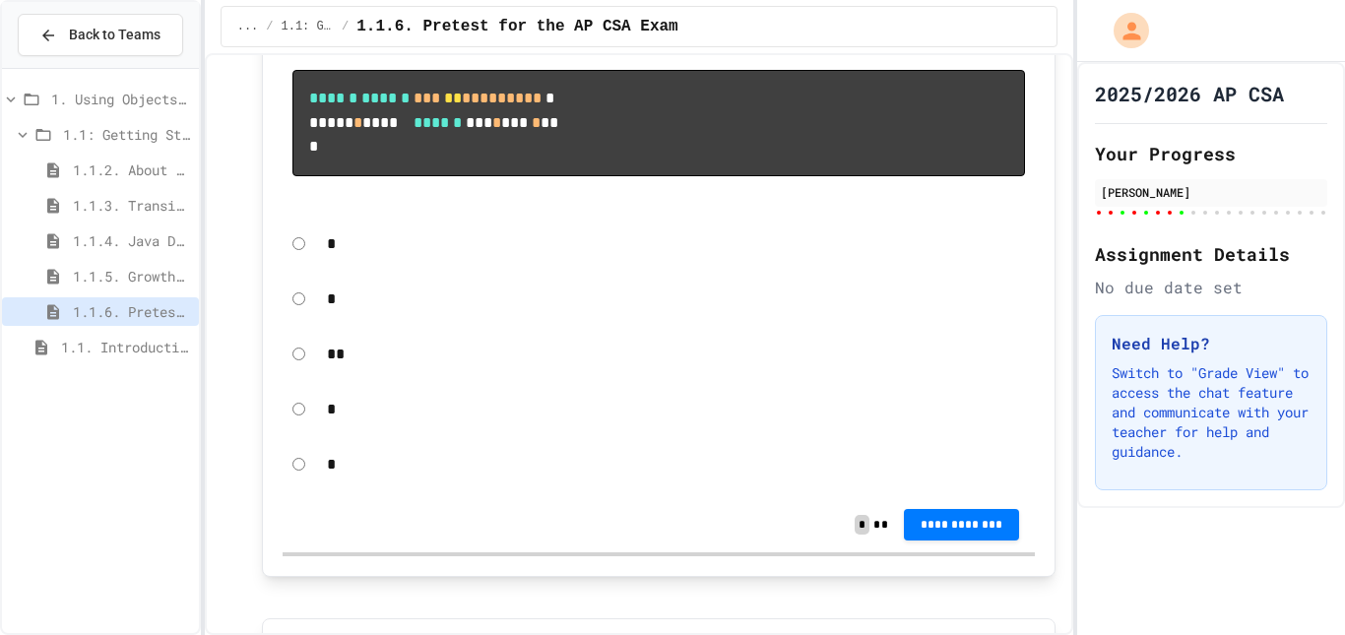
scroll to position [8353, 0]
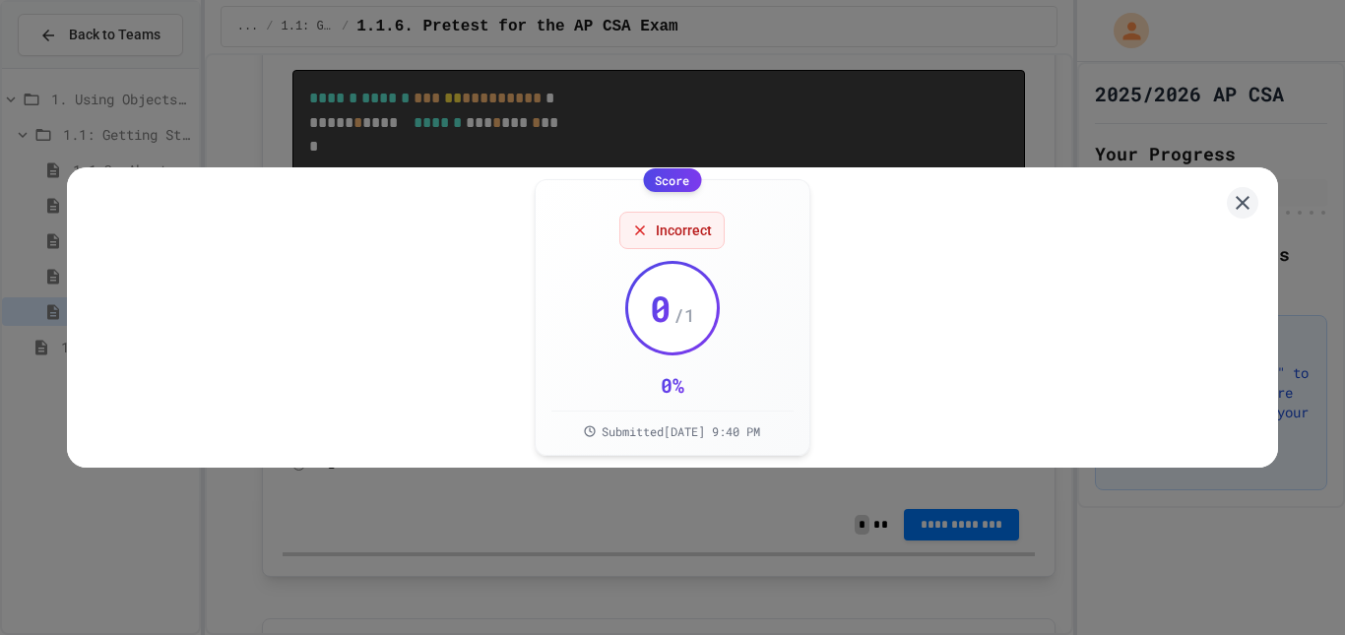
click at [1203, 195] on div "Score Incorrect 0 / 1 0 % Submitted [DATE] 9:40 PM" at bounding box center [672, 317] width 1210 height 300
click at [1208, 195] on div "Score Incorrect 0 / 1 0 % Submitted [DATE] 9:40 PM" at bounding box center [672, 317] width 1210 height 300
click at [1236, 179] on div "Score Incorrect 0 / 1 0 % Submitted [DATE] 9:40 PM" at bounding box center [672, 317] width 1210 height 300
click at [1229, 195] on icon at bounding box center [1242, 203] width 26 height 26
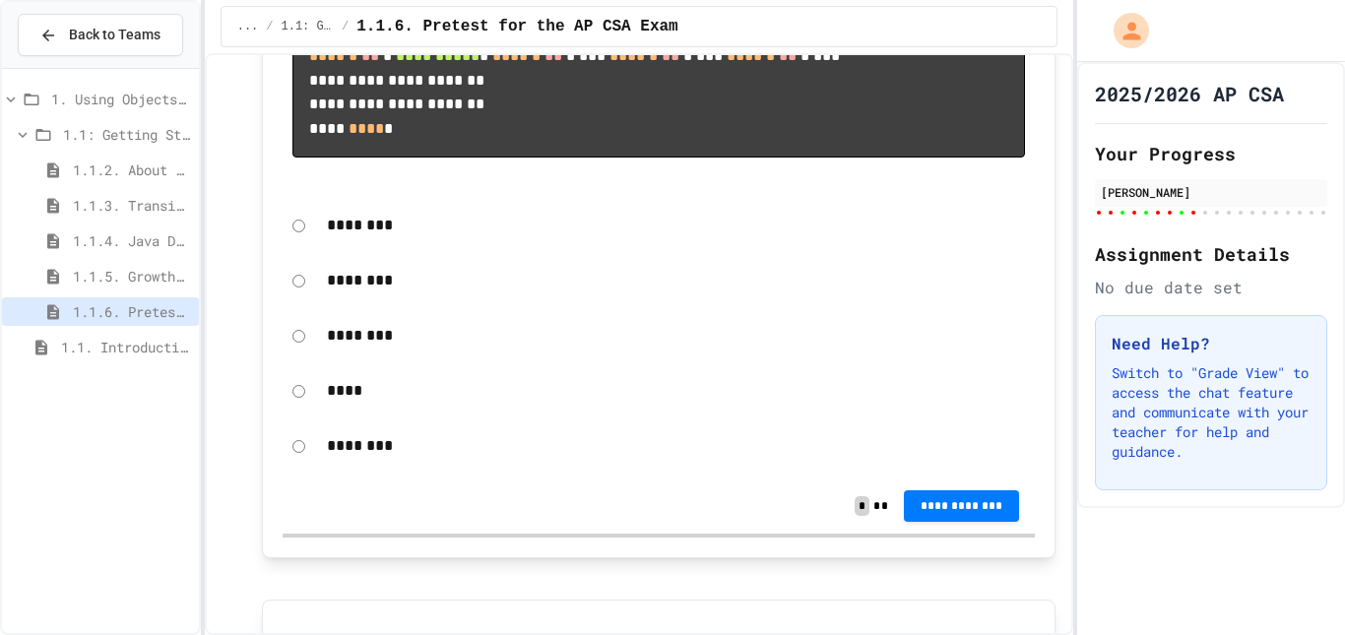
scroll to position [9021, 0]
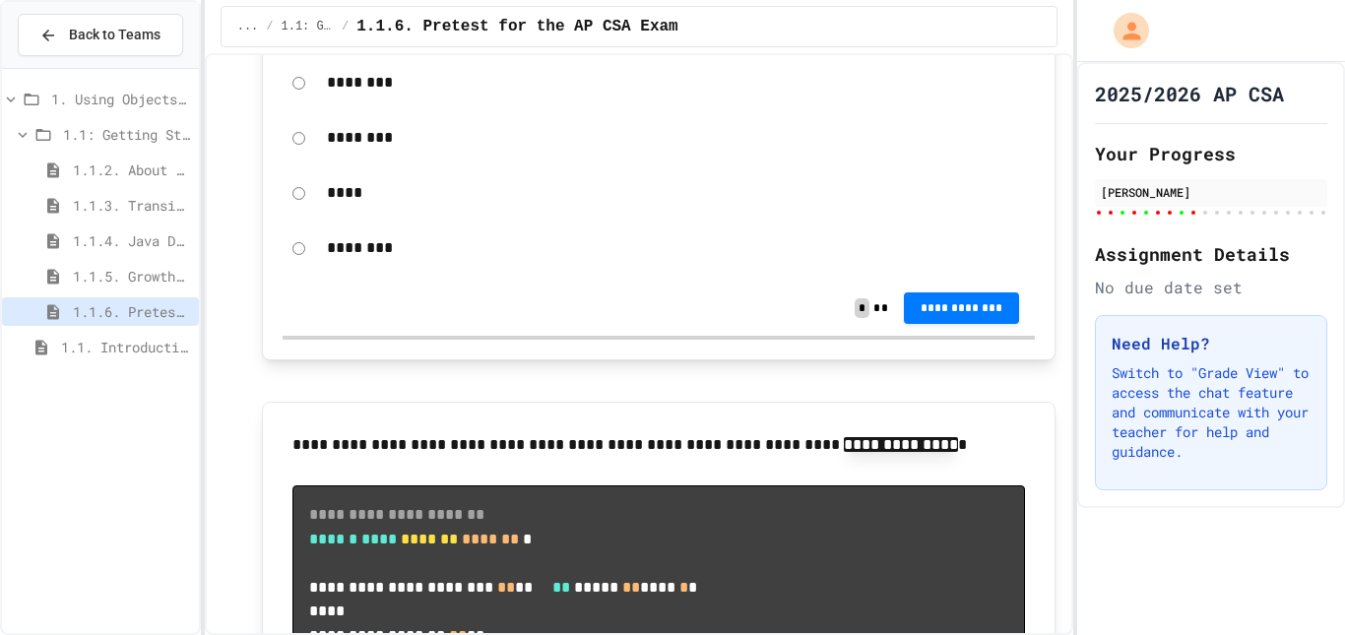
scroll to position [9228, 0]
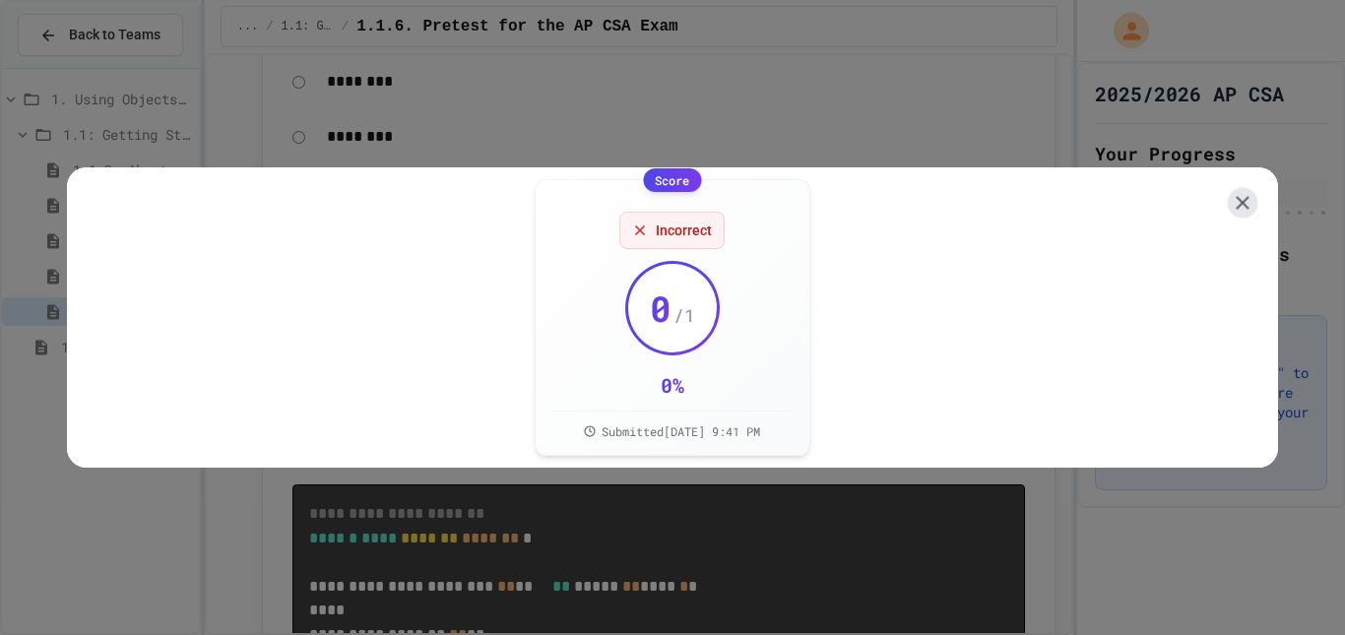
click at [1231, 205] on icon at bounding box center [1242, 202] width 23 height 23
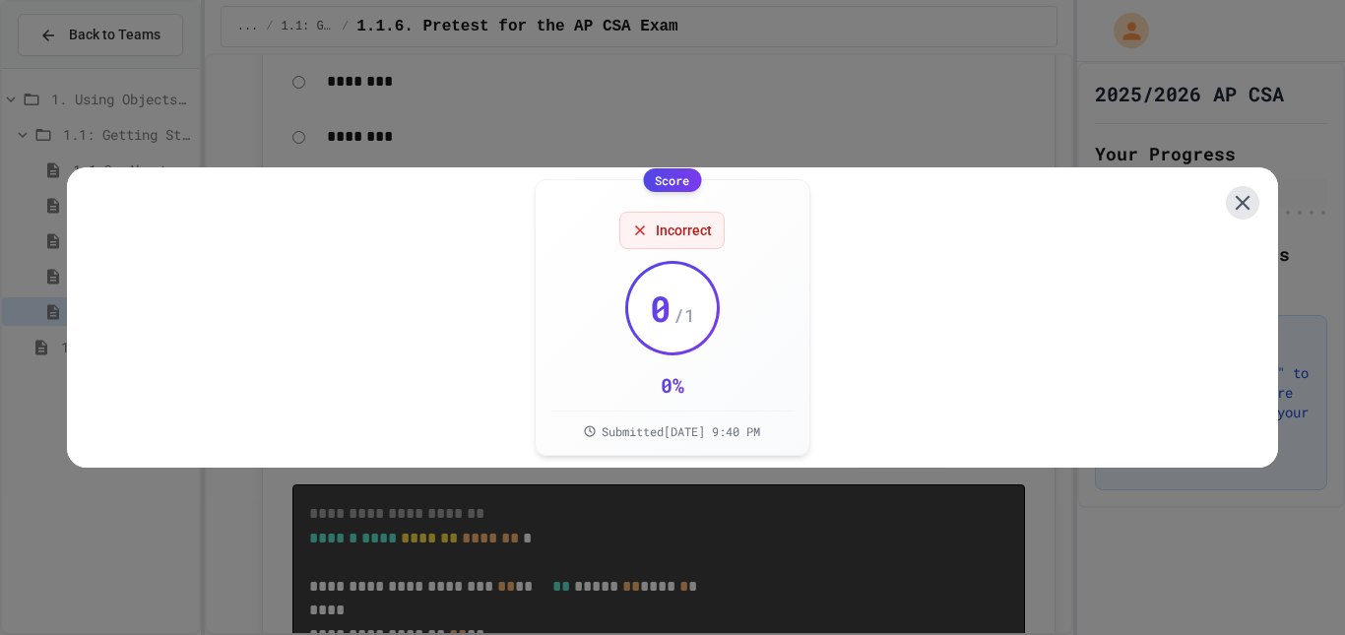
click at [1230, 190] on icon at bounding box center [1243, 203] width 26 height 26
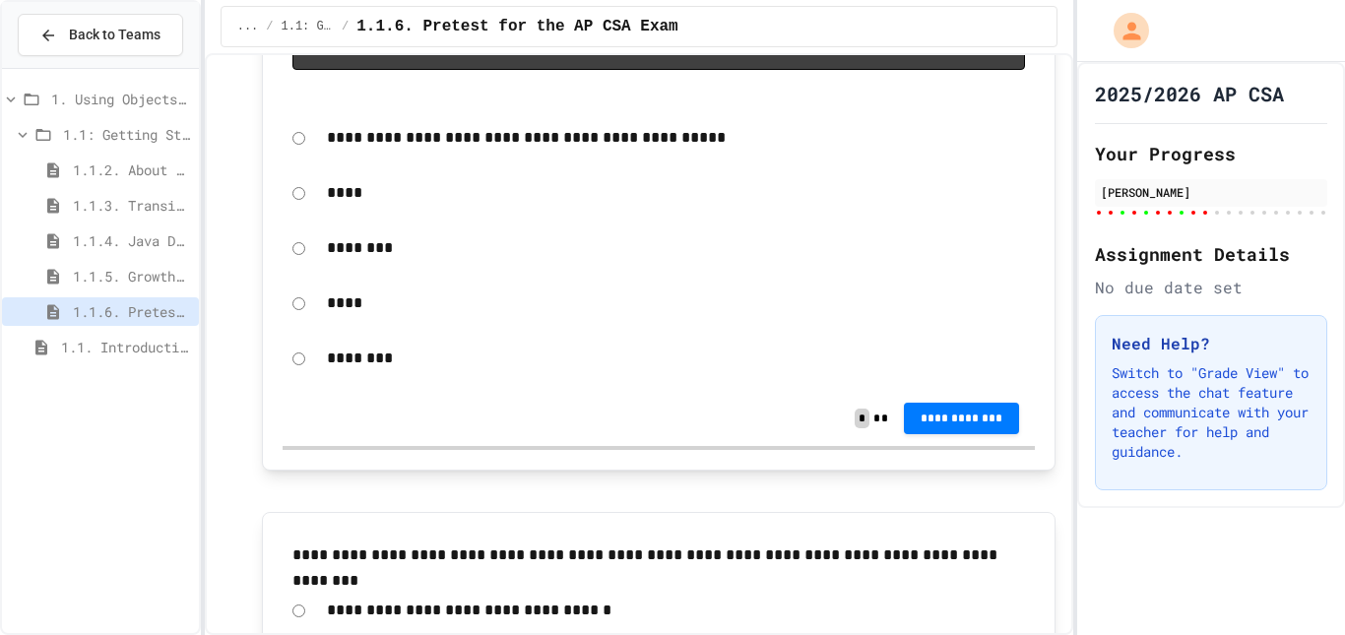
scroll to position [9922, 0]
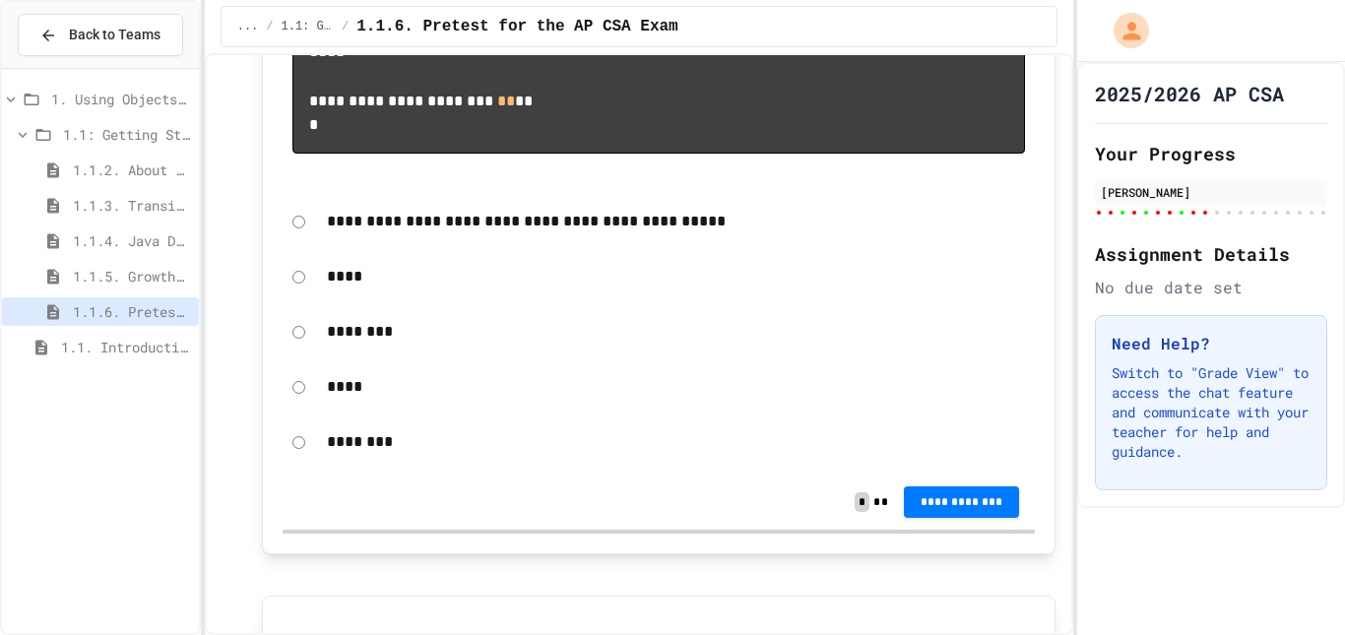
scroll to position [9837, 0]
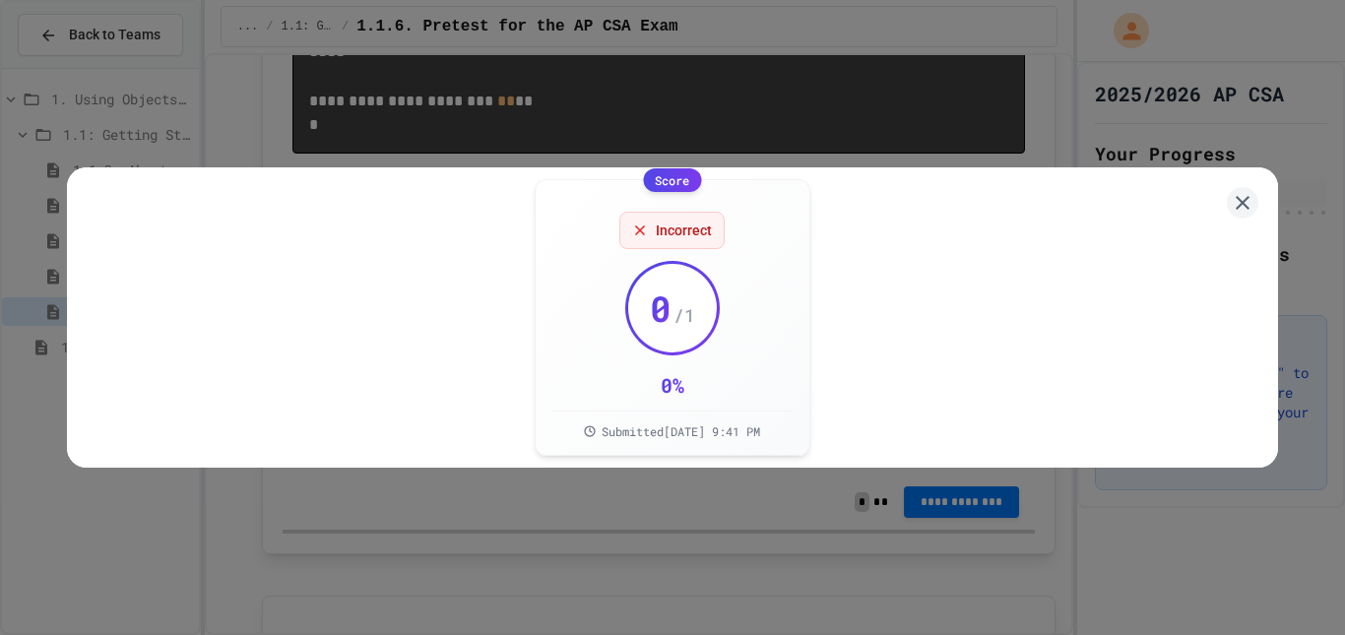
click at [1212, 210] on div "Score Incorrect 0 / 1 0 % Submitted [DATE] 9:41 PM" at bounding box center [672, 317] width 1210 height 300
click at [1218, 211] on div "Score Incorrect 0 / 1 0 % Submitted [DATE] 9:41 PM" at bounding box center [672, 317] width 1210 height 300
click at [1231, 192] on icon at bounding box center [1243, 203] width 24 height 24
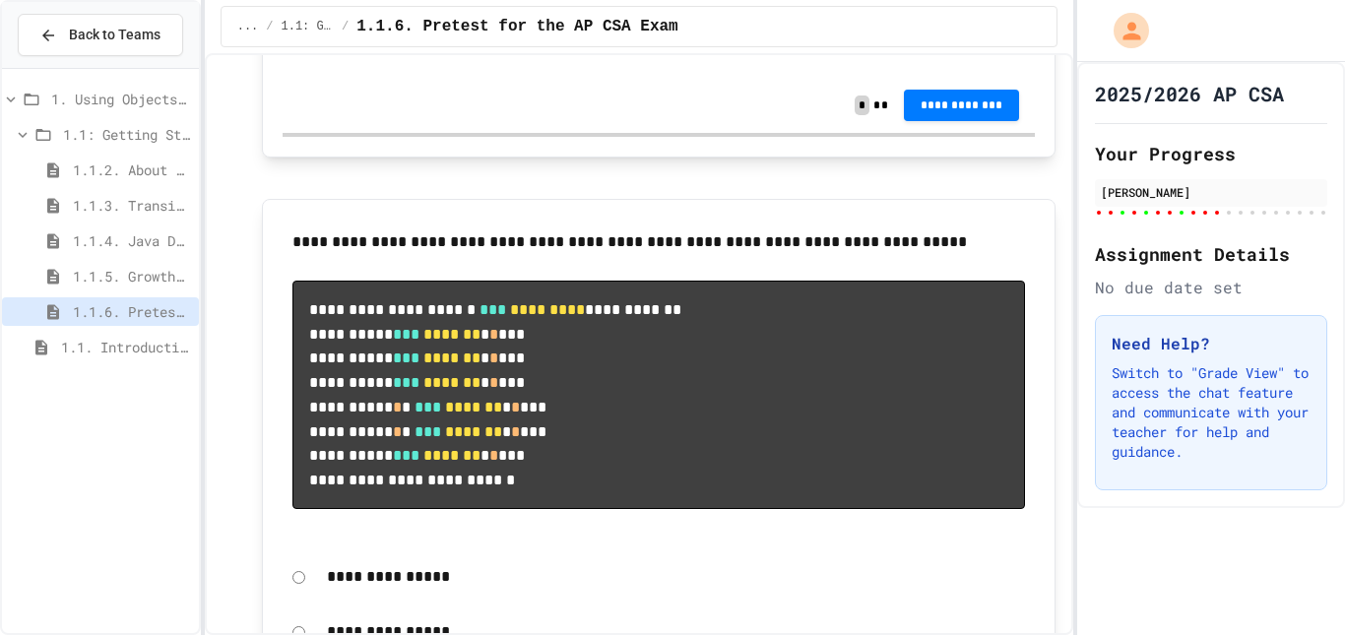
scroll to position [10719, 0]
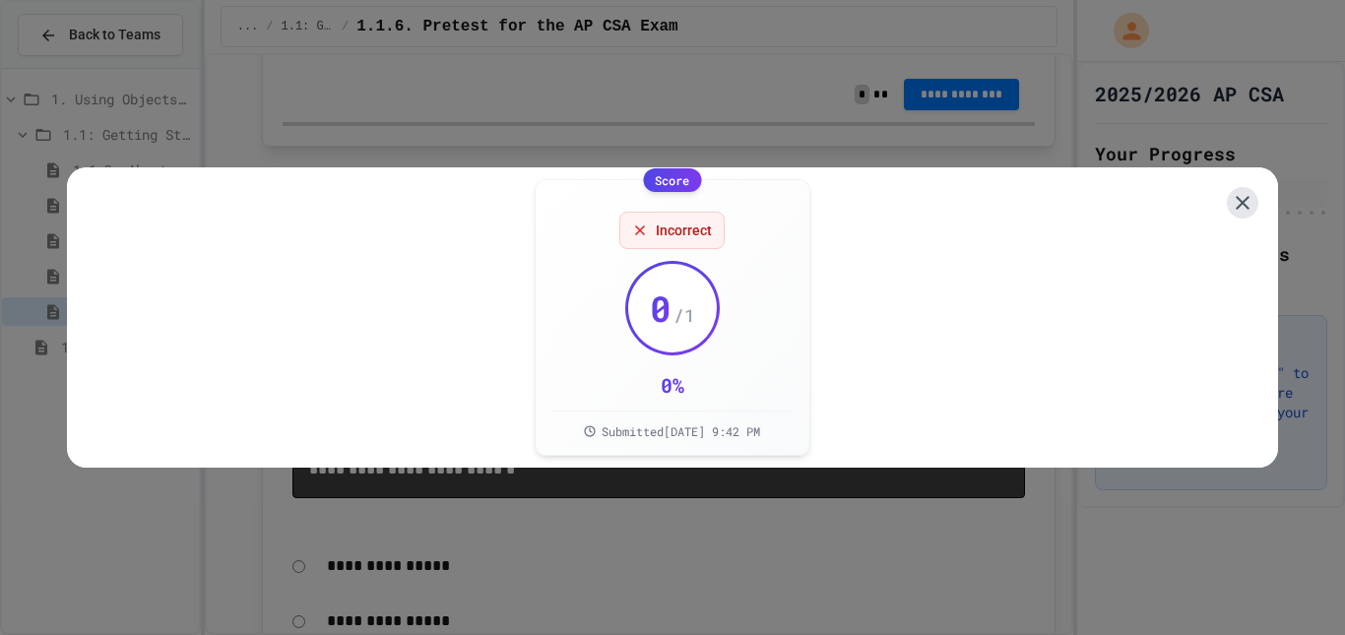
click at [1224, 211] on div "Score Incorrect 0 / 1 0 % Submitted [DATE] 9:42 PM" at bounding box center [672, 317] width 1210 height 300
click at [1235, 197] on icon at bounding box center [1242, 202] width 15 height 15
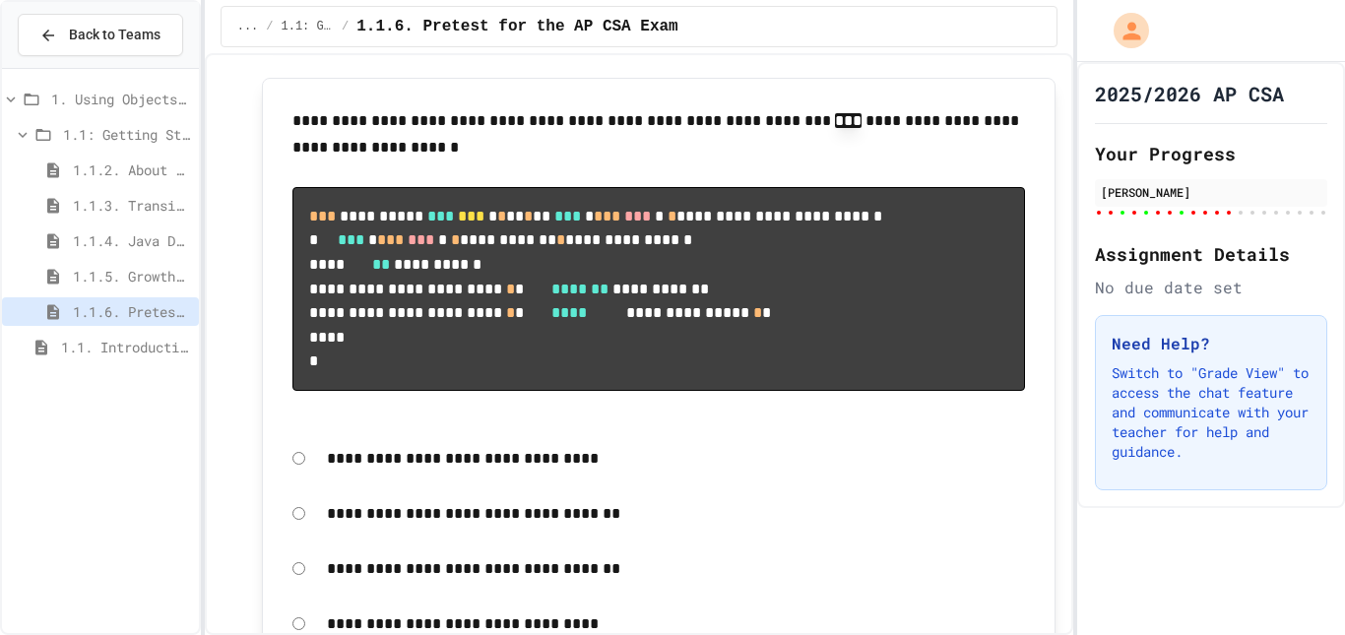
scroll to position [11588, 0]
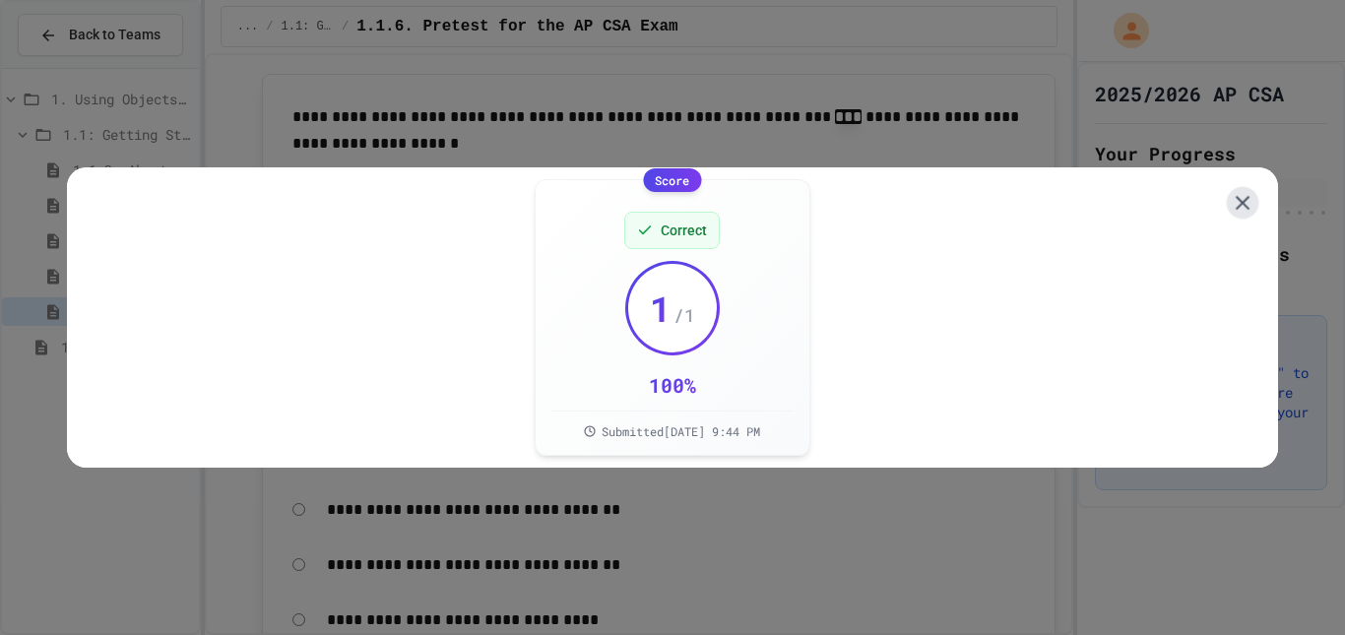
click at [1230, 197] on icon at bounding box center [1242, 203] width 25 height 25
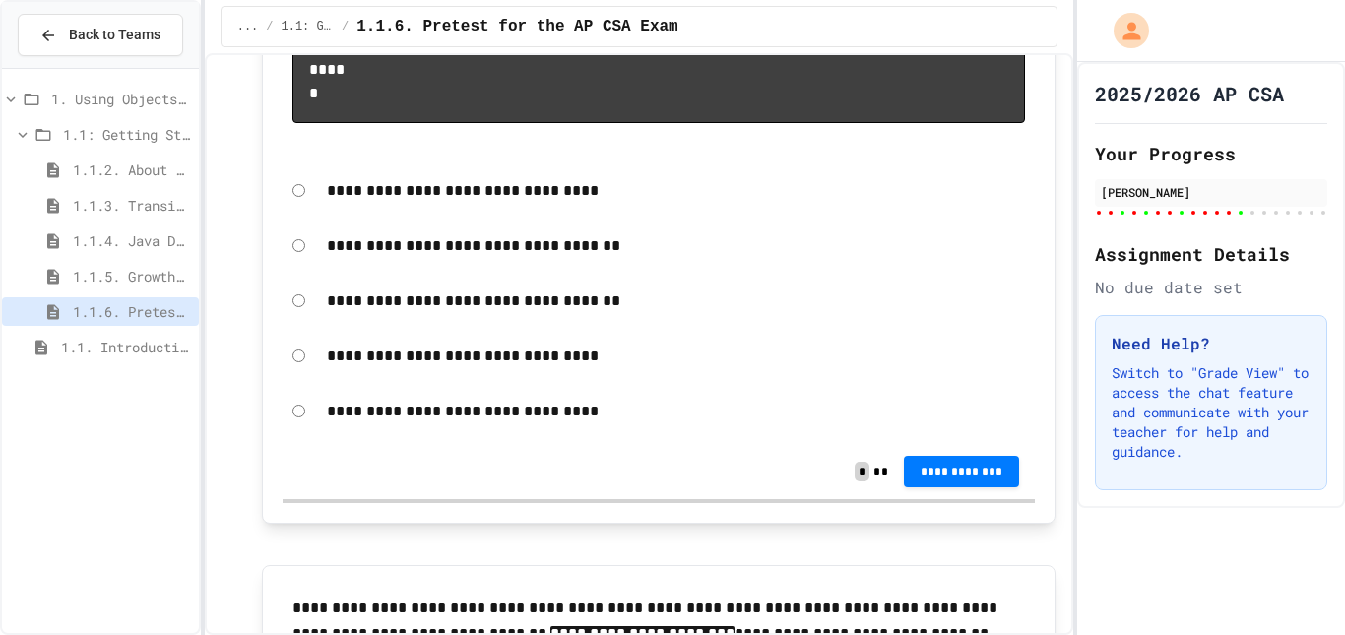
scroll to position [11889, 0]
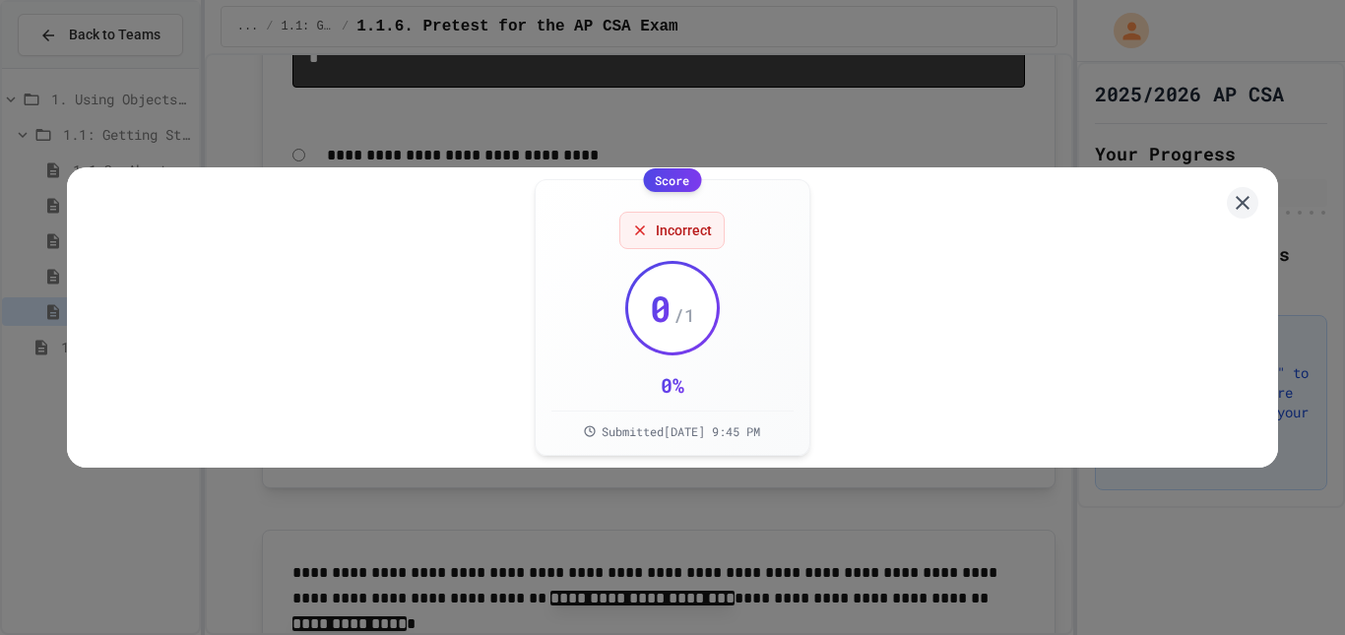
click at [1322, 239] on div "Score Incorrect 0 / 1 0 % Submitted [DATE] 9:45 PM" at bounding box center [672, 317] width 1345 height 635
click at [1231, 191] on icon at bounding box center [1243, 203] width 24 height 24
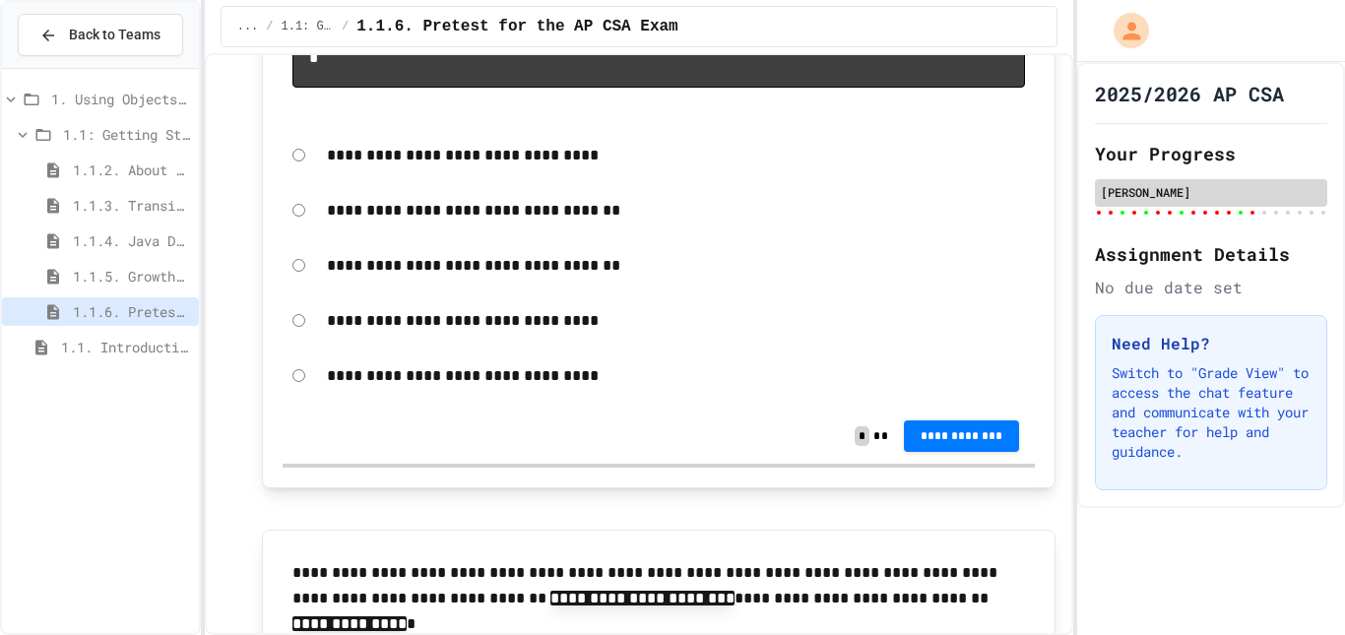
click at [1225, 188] on div "[PERSON_NAME]" at bounding box center [1211, 192] width 221 height 18
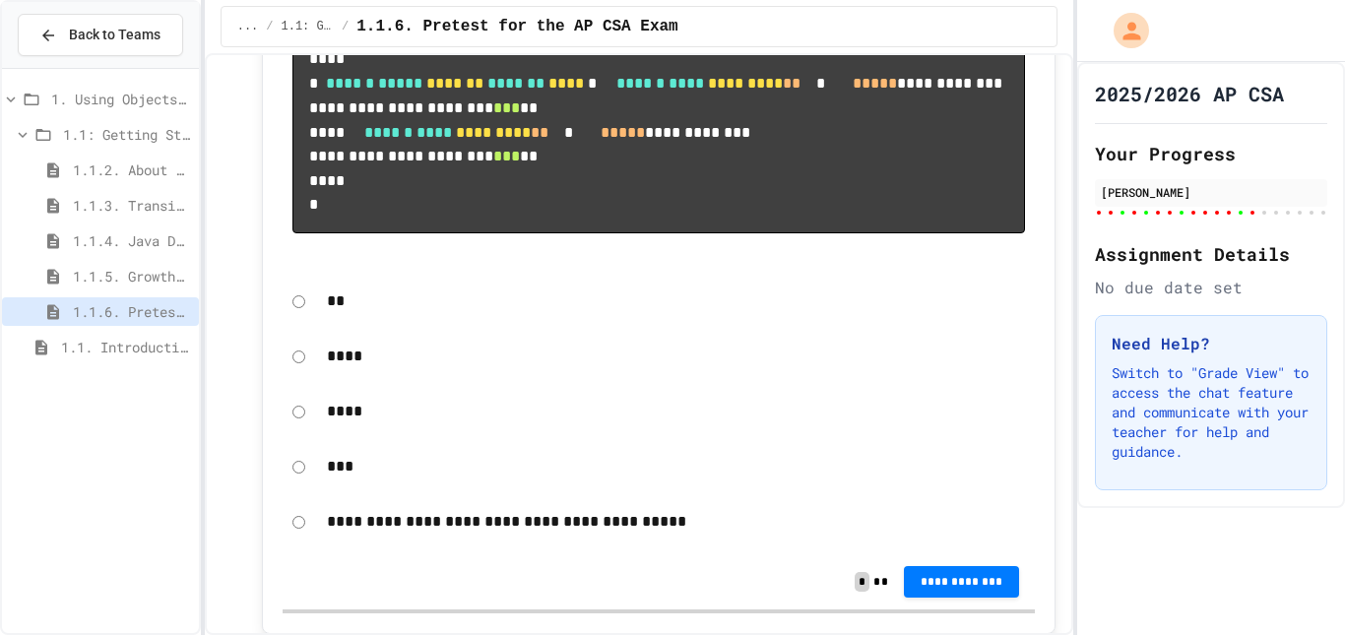
scroll to position [12634, 0]
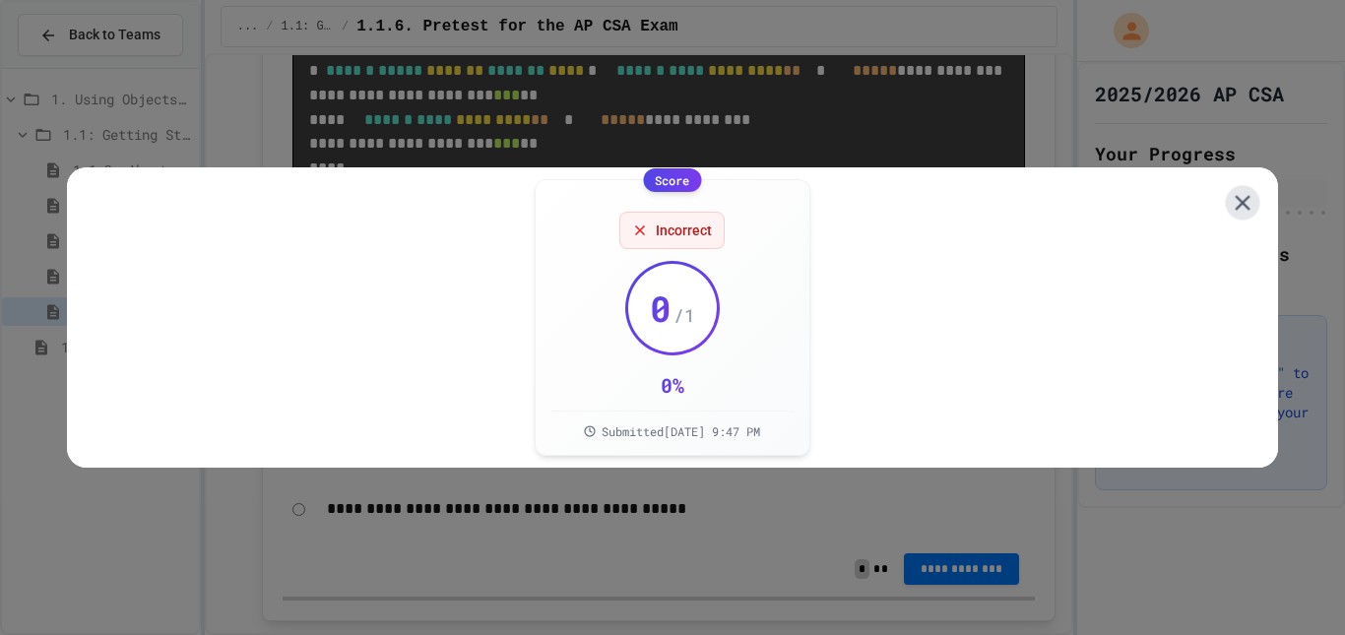
click at [1229, 208] on icon at bounding box center [1242, 203] width 26 height 26
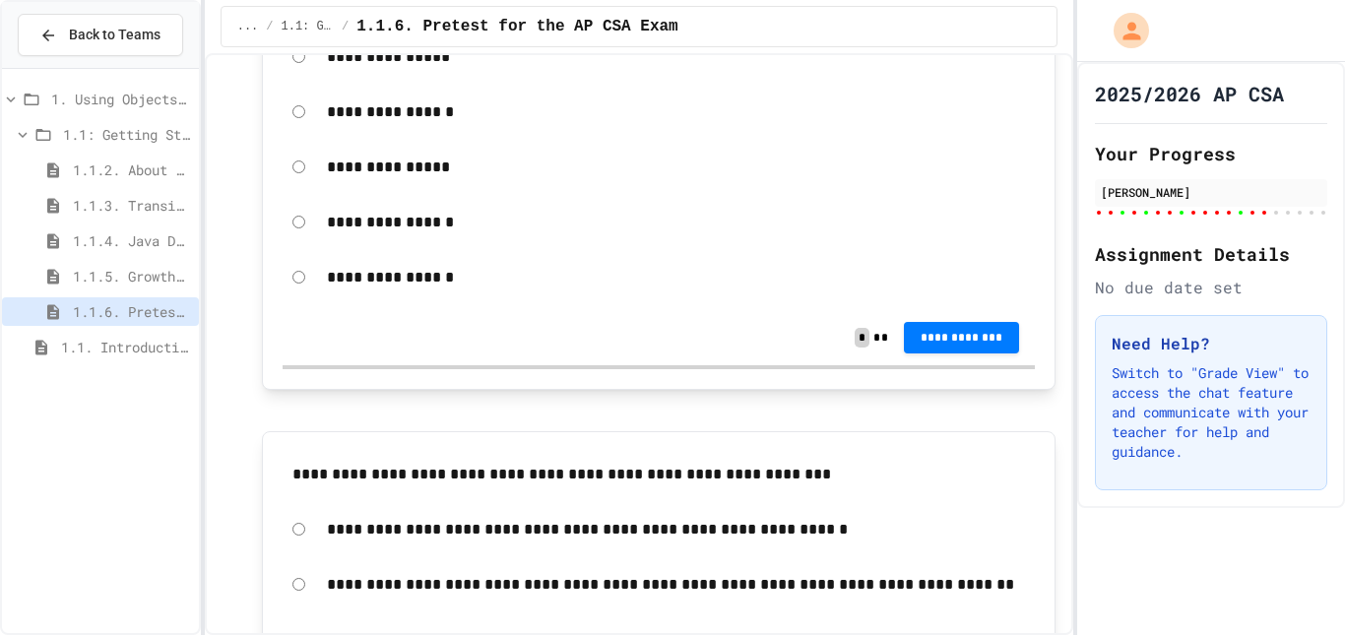
scroll to position [13572, 0]
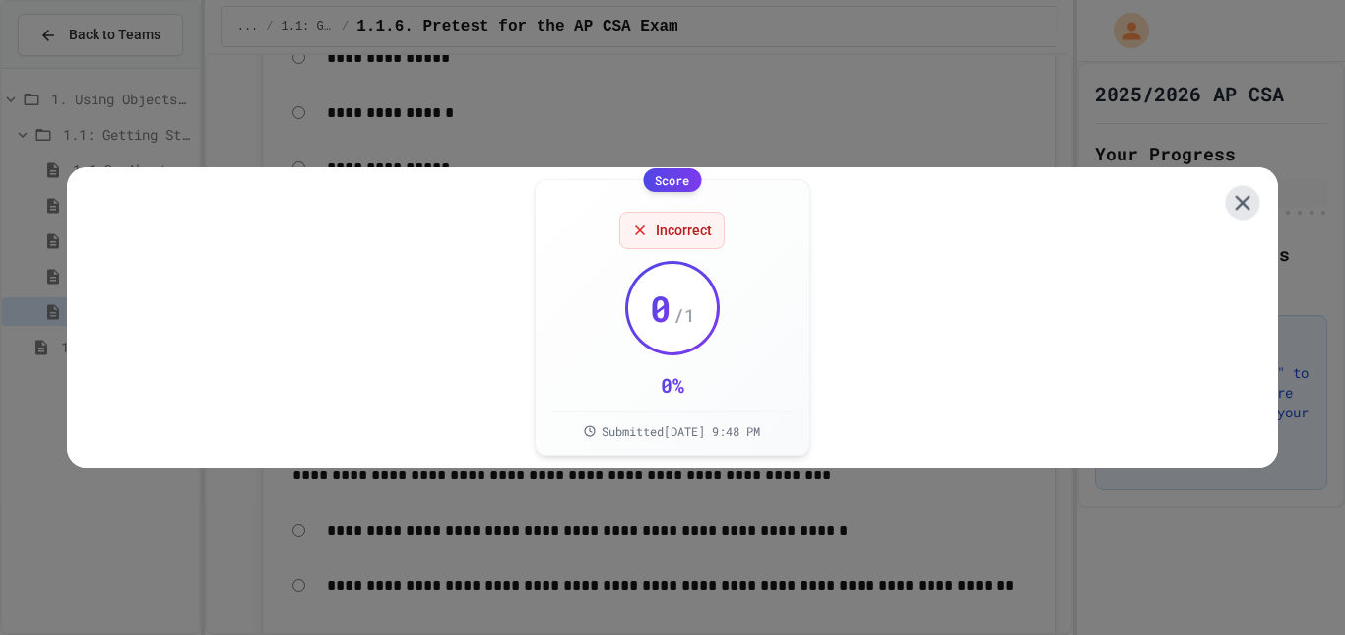
click at [1230, 196] on icon at bounding box center [1242, 203] width 26 height 26
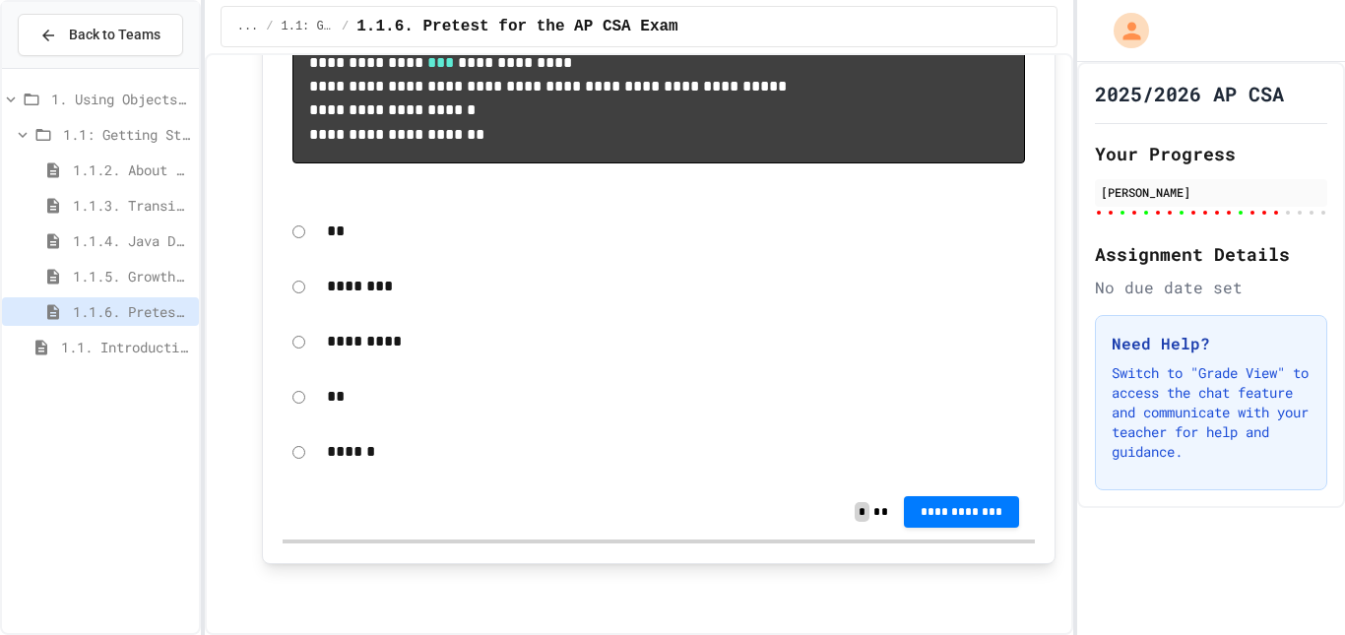
scroll to position [14939, 0]
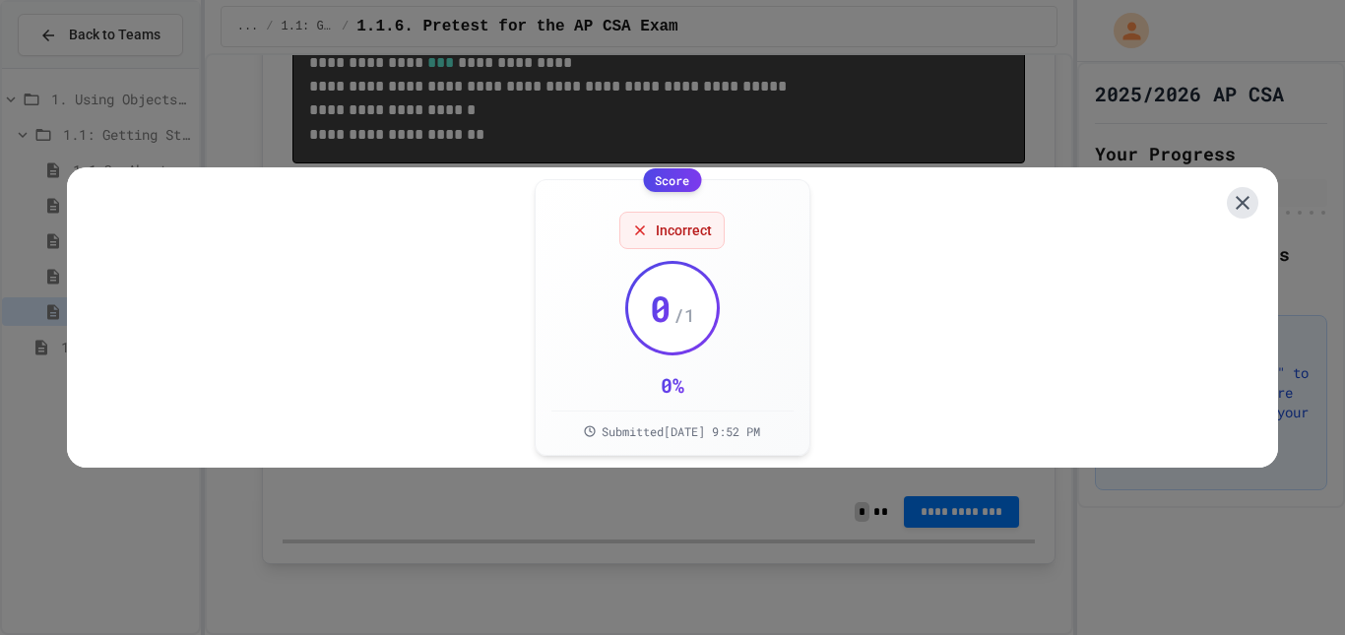
click at [1231, 191] on icon at bounding box center [1243, 203] width 24 height 24
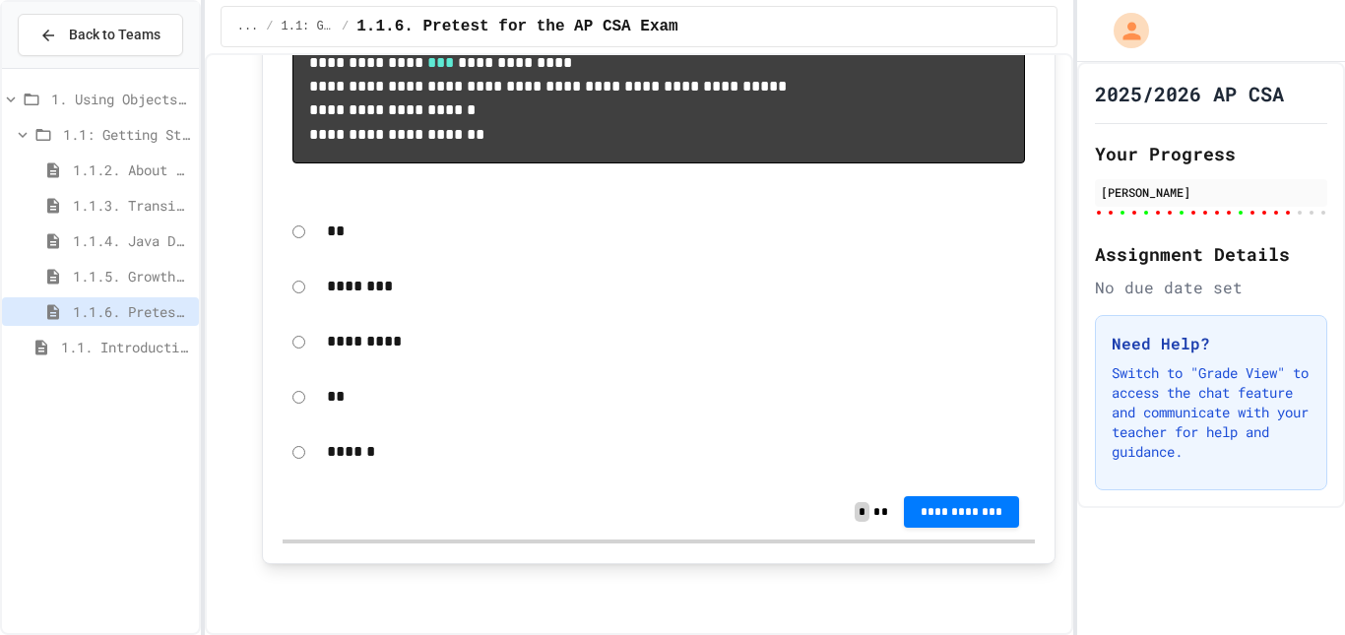
scroll to position [15655, 0]
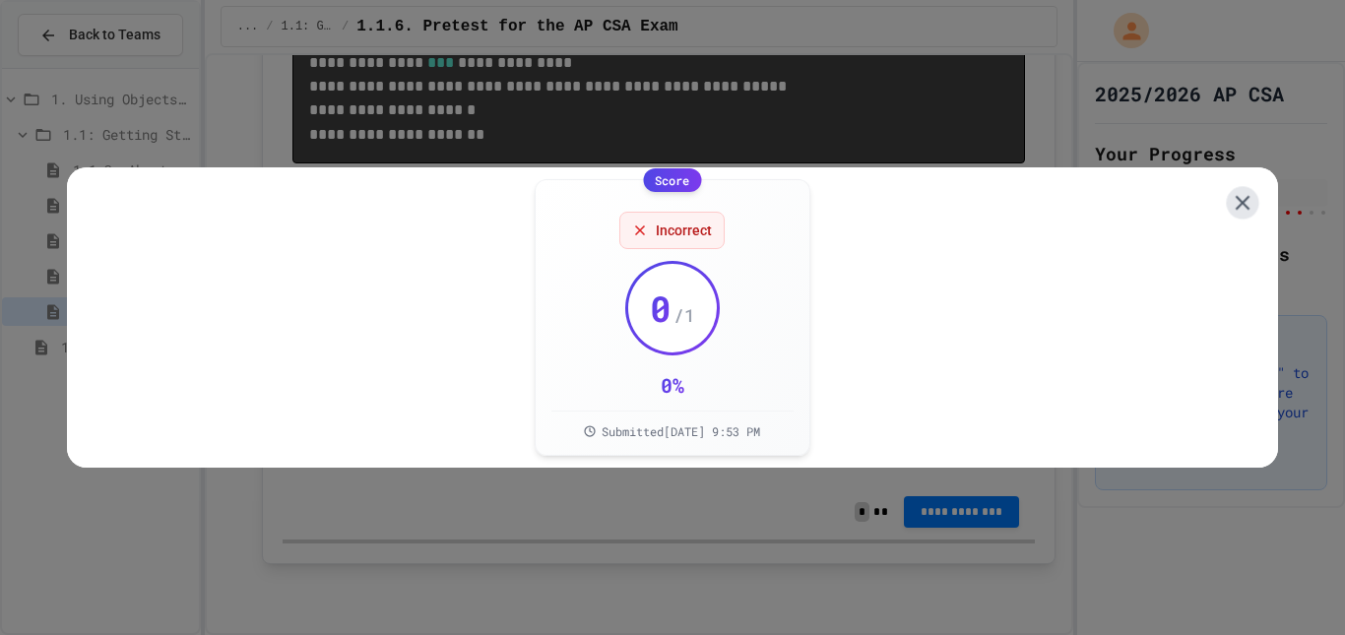
click at [1230, 207] on icon at bounding box center [1242, 203] width 25 height 25
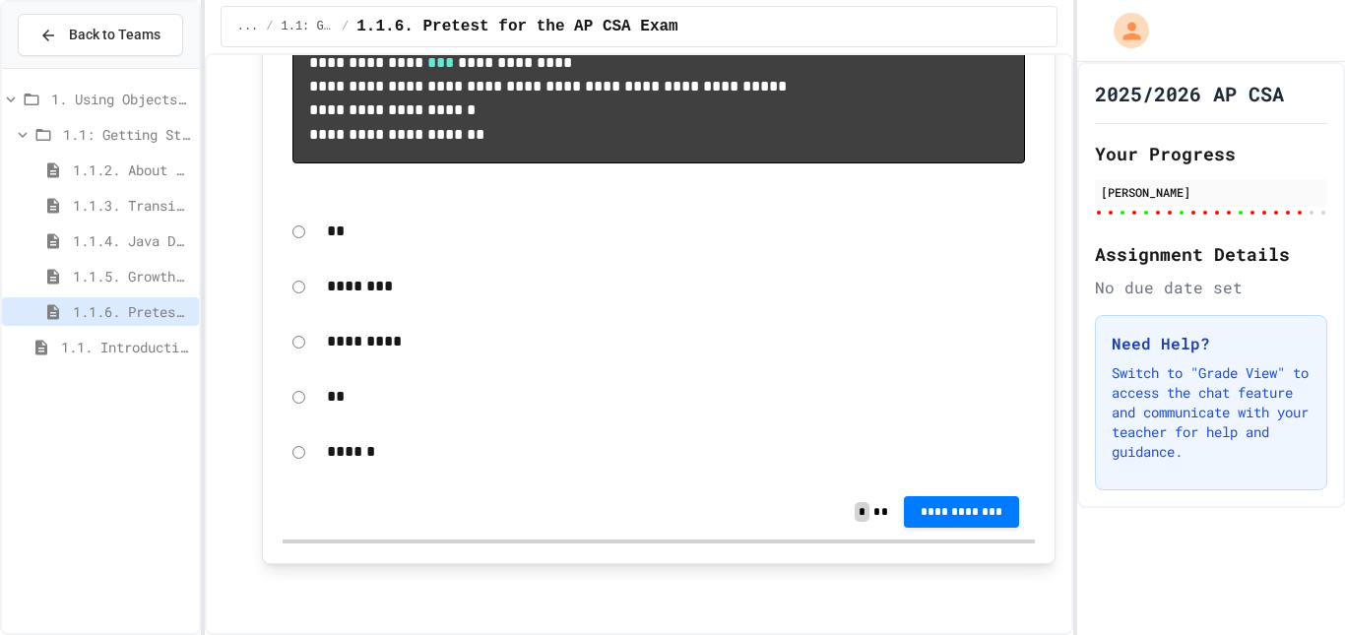
scroll to position [16231, 0]
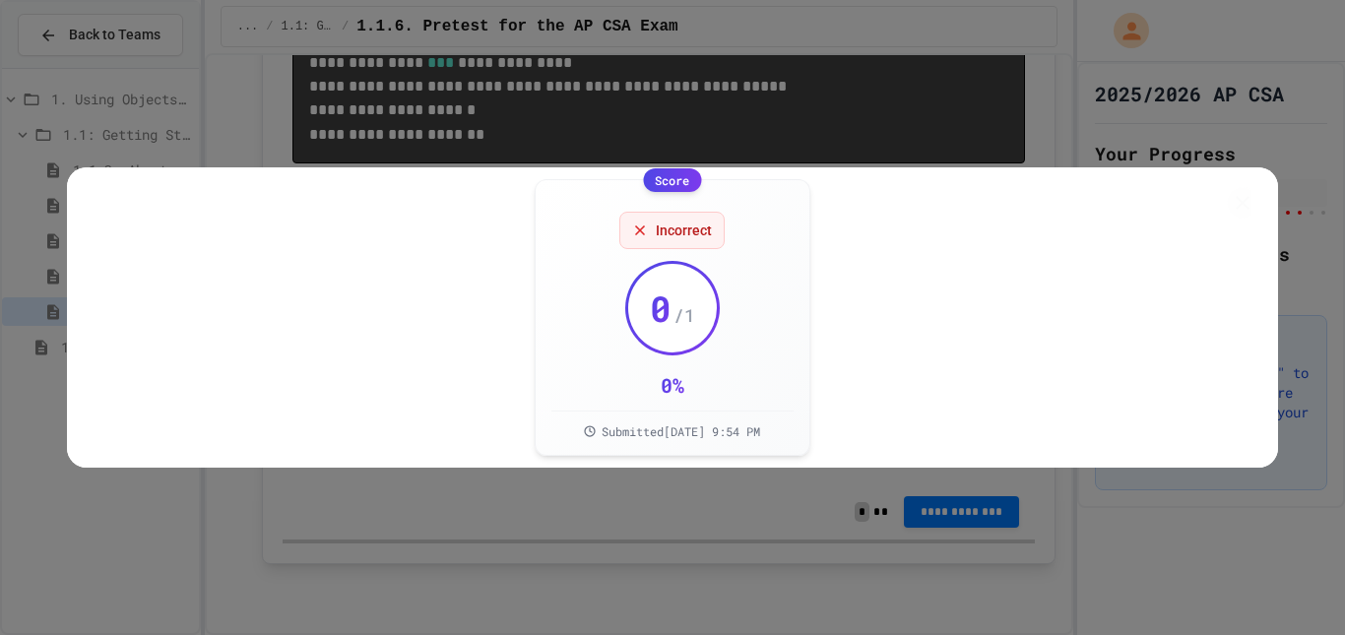
click at [1236, 196] on icon at bounding box center [1243, 203] width 14 height 14
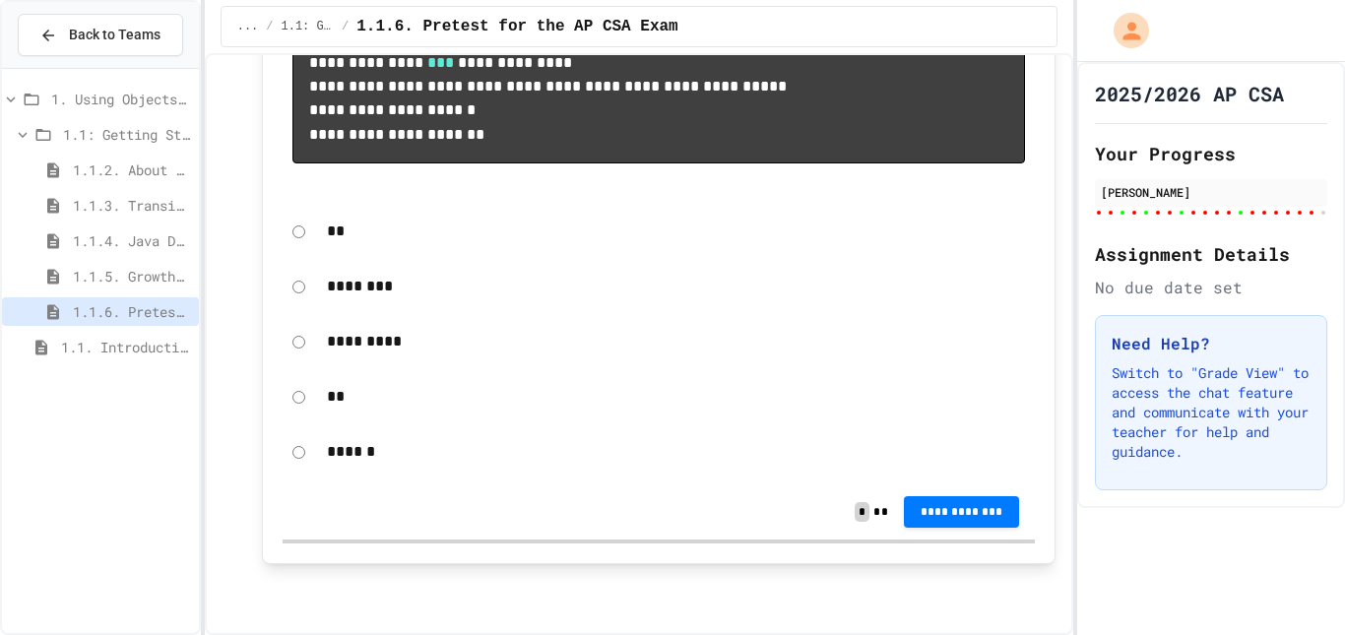
scroll to position [16954, 0]
click at [296, 224] on div "**" at bounding box center [659, 231] width 753 height 45
click at [934, 500] on button "**********" at bounding box center [962, 511] width 116 height 32
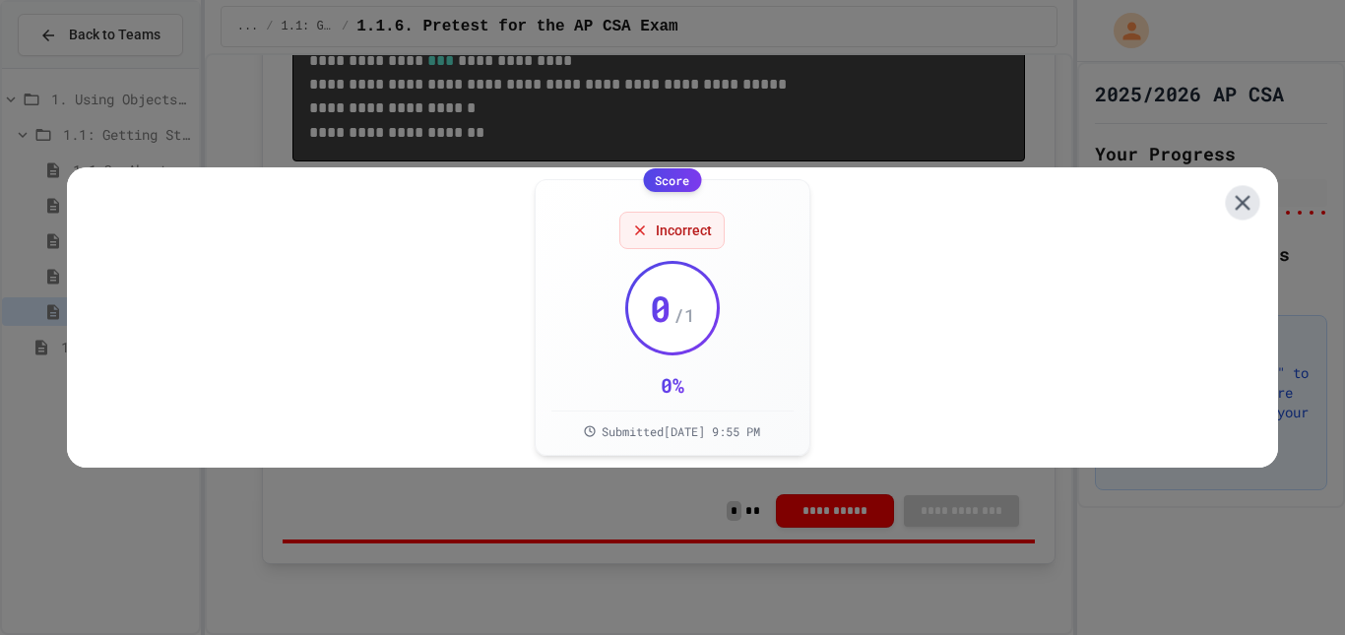
click at [1235, 195] on icon at bounding box center [1242, 202] width 15 height 15
